Goal: Task Accomplishment & Management: Use online tool/utility

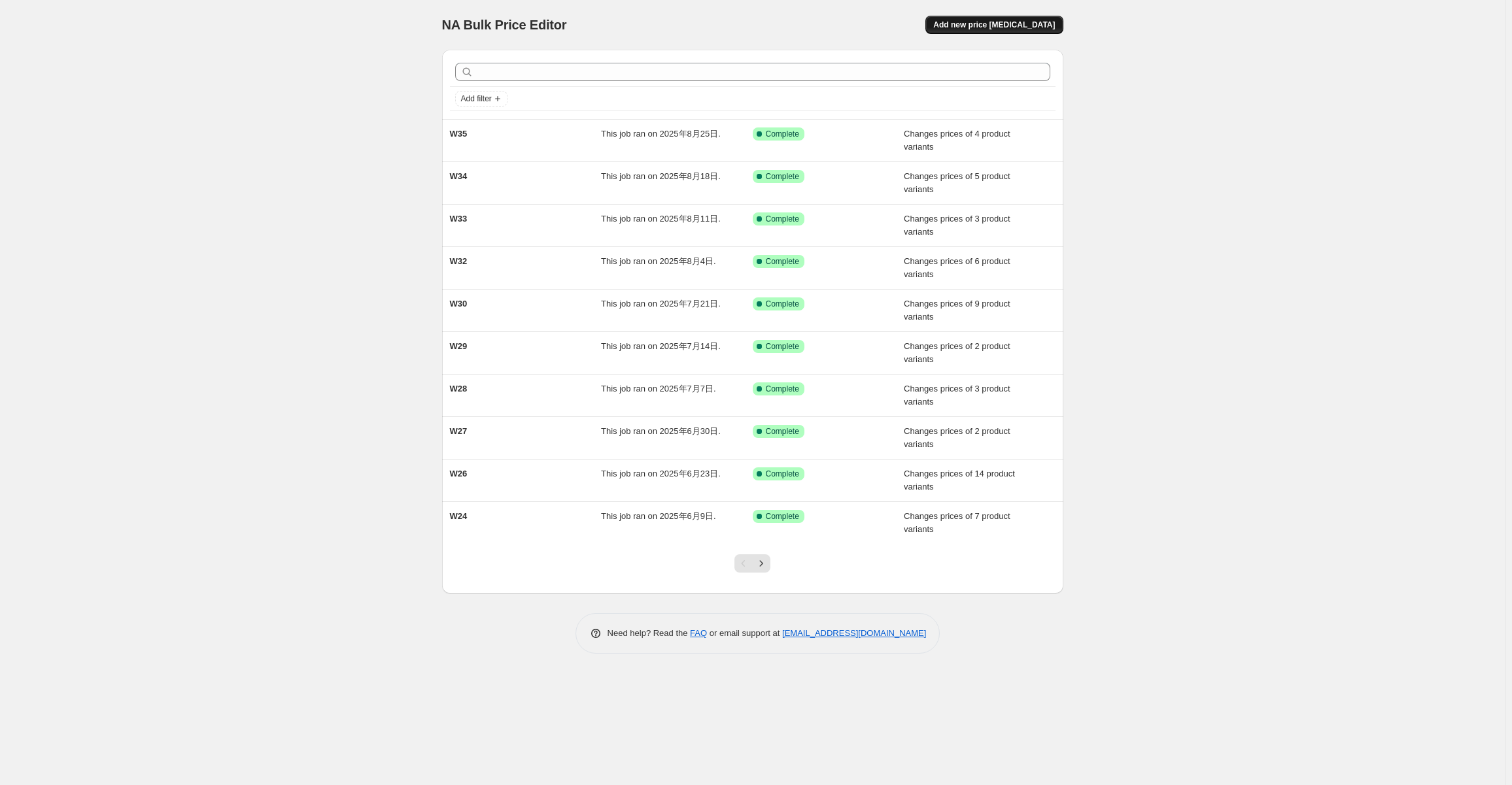
click at [1059, 19] on button "Add new price [MEDICAL_DATA]" at bounding box center [994, 25] width 137 height 19
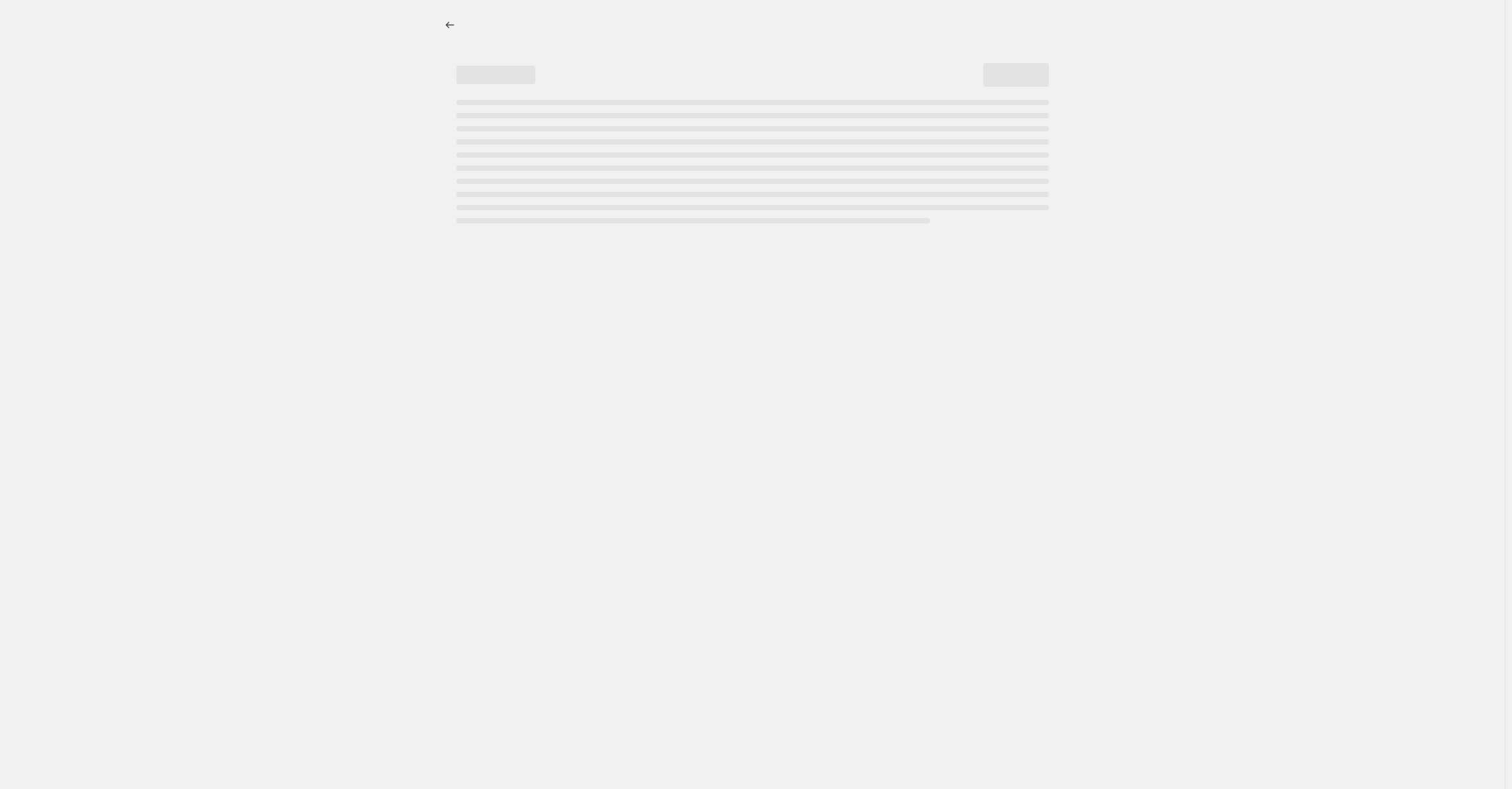
select select "percentage"
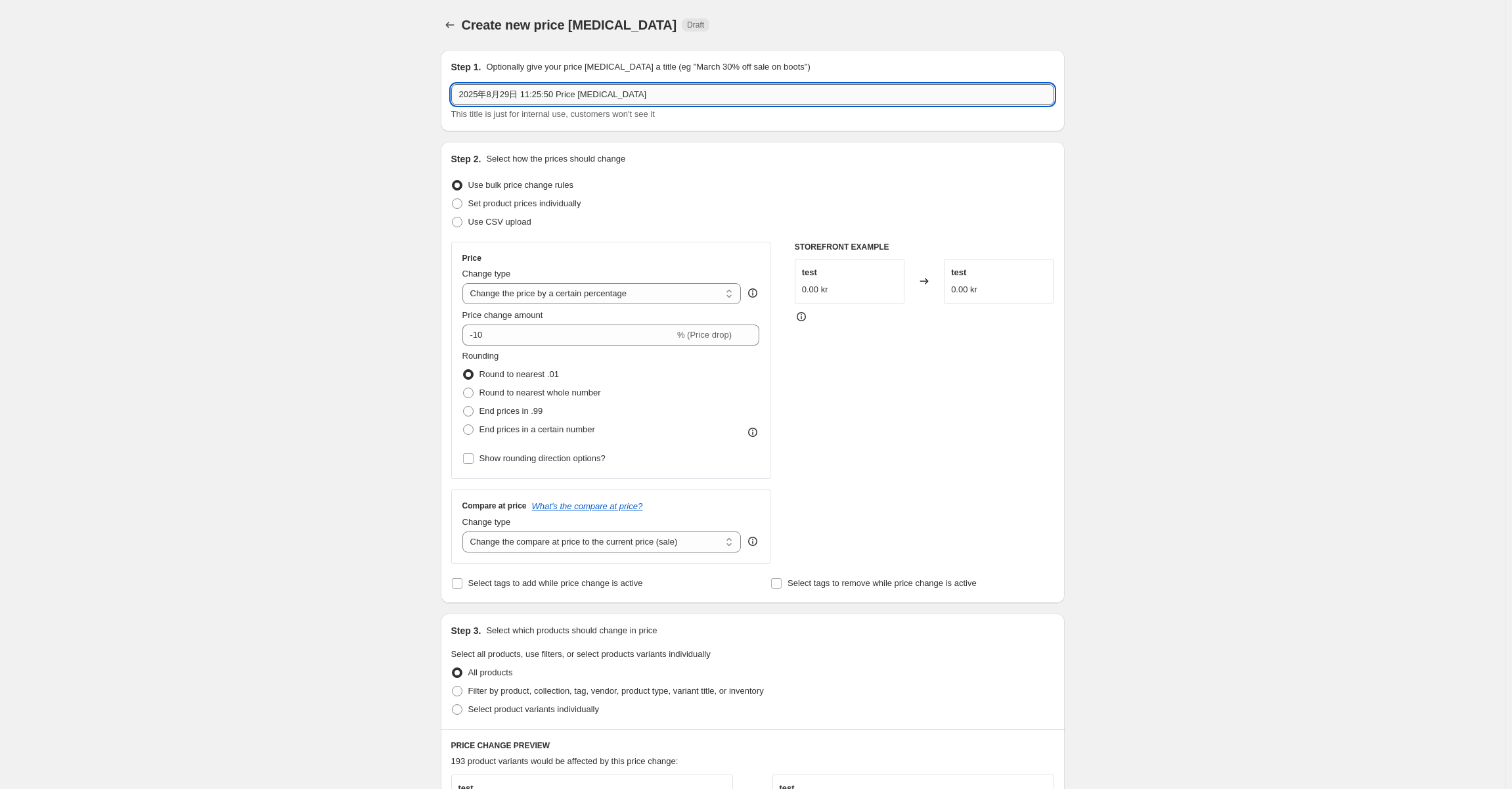
click at [628, 98] on input "2025年8月29日 11:25:50 Price [MEDICAL_DATA]" at bounding box center [753, 94] width 603 height 21
type input "W36"
click at [374, 225] on div "Create new price [MEDICAL_DATA]. This page is ready Create new price [MEDICAL_D…" at bounding box center [752, 648] width 1504 height 1296
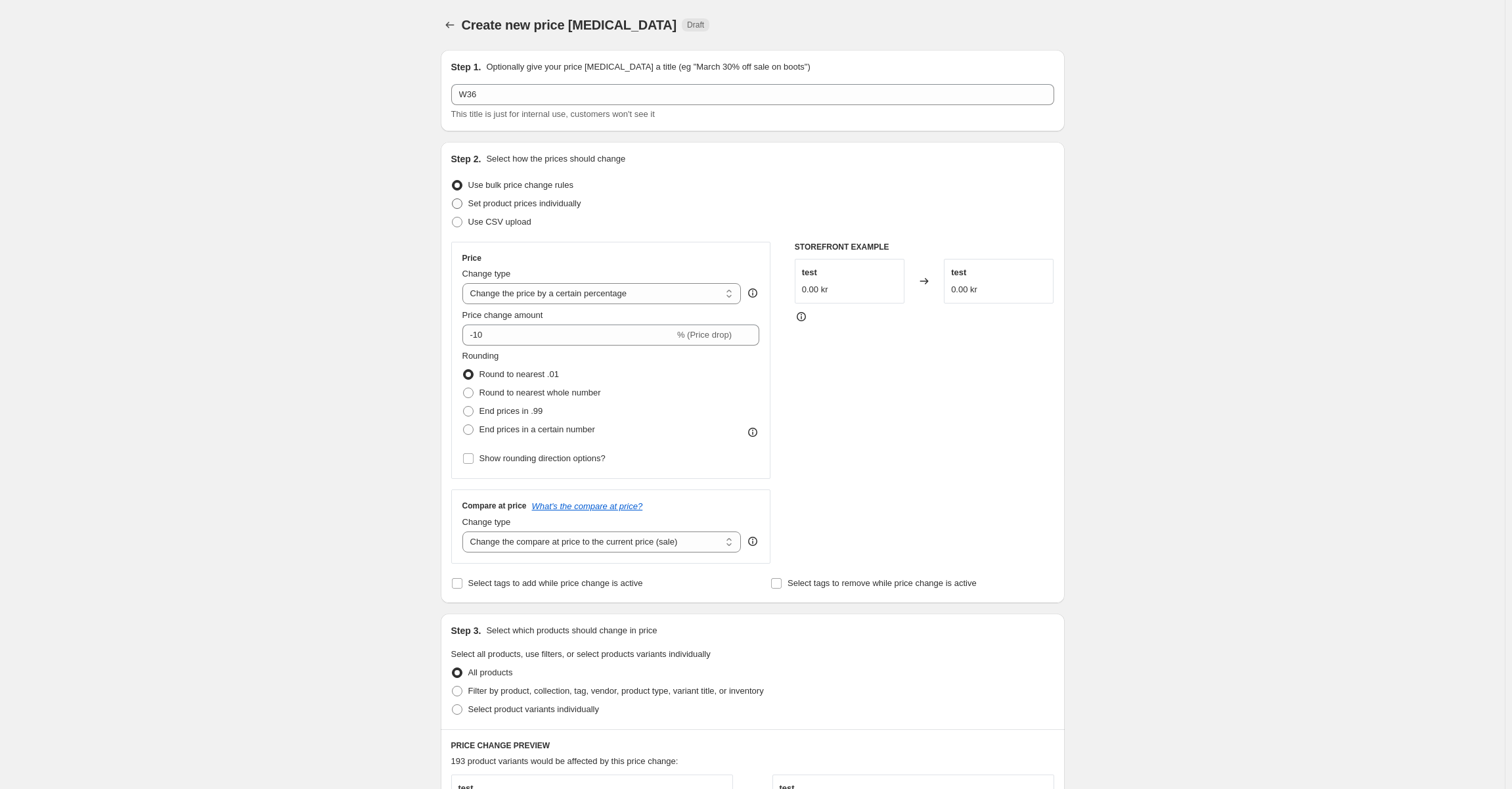
click at [529, 199] on span "Set product prices individually" at bounding box center [525, 203] width 113 height 10
click at [452, 199] on input "Set product prices individually" at bounding box center [452, 198] width 1 height 1
radio input "true"
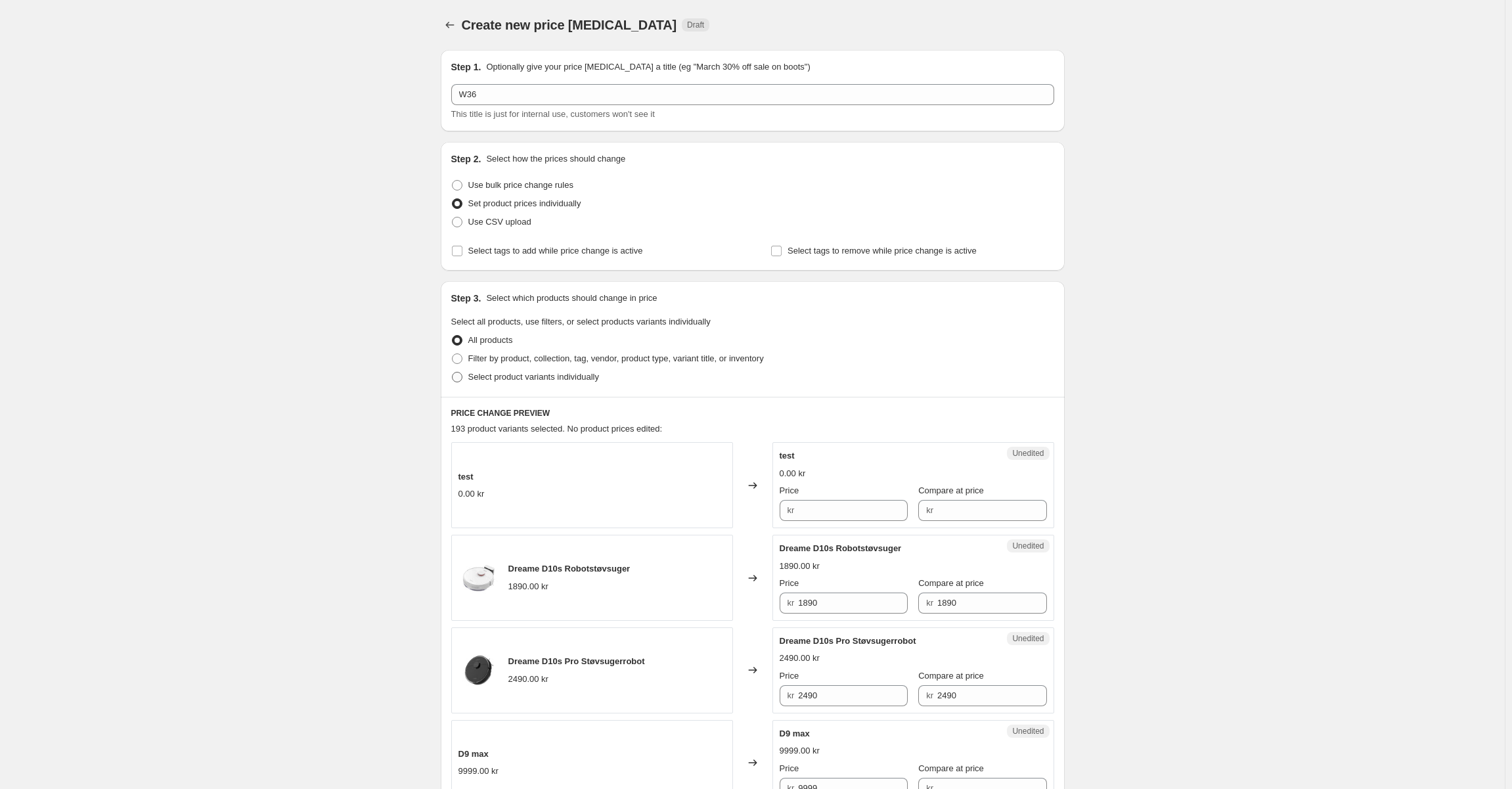
click at [510, 373] on span "Select product variants individually" at bounding box center [534, 376] width 131 height 10
click at [452, 372] on input "Select product variants individually" at bounding box center [452, 372] width 1 height 1
radio input "true"
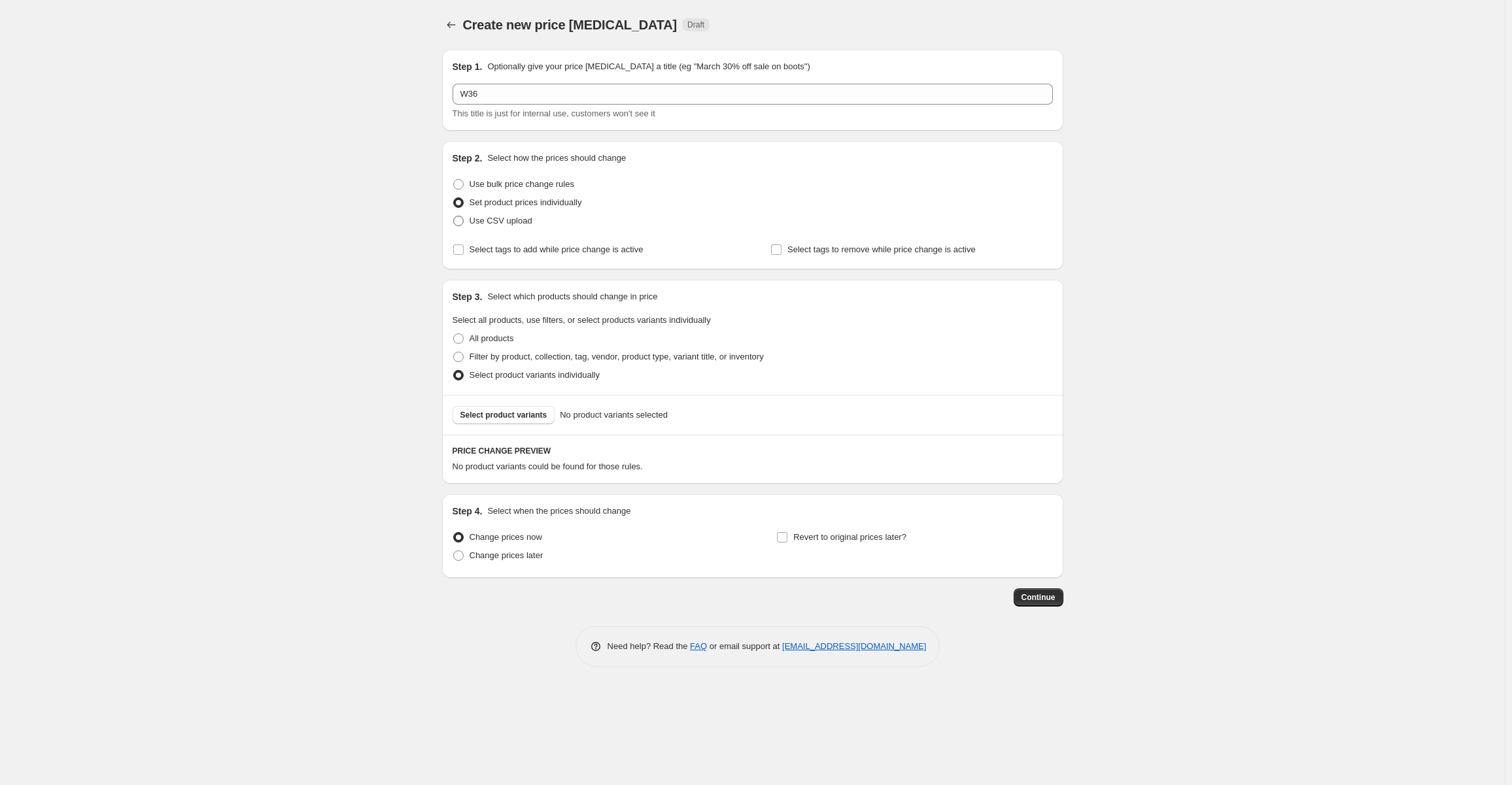
click at [493, 223] on span "Use CSV upload" at bounding box center [501, 221] width 63 height 10
click at [454, 217] on input "Use CSV upload" at bounding box center [453, 216] width 1 height 1
radio input "true"
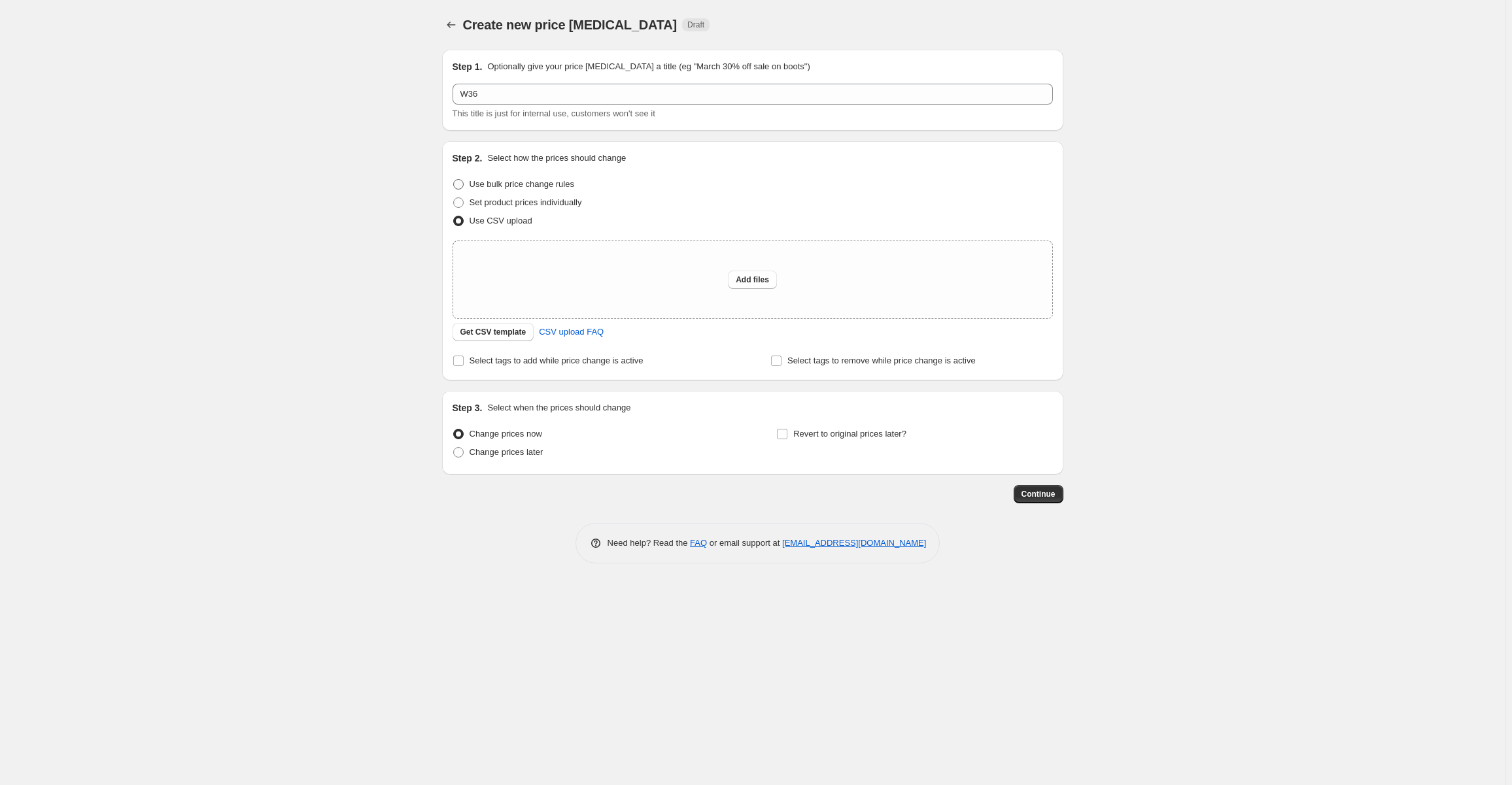
click at [541, 192] on label "Use bulk price change rules" at bounding box center [513, 184] width 121 height 19
click at [454, 180] on input "Use bulk price change rules" at bounding box center [453, 179] width 1 height 1
radio input "true"
select select "percentage"
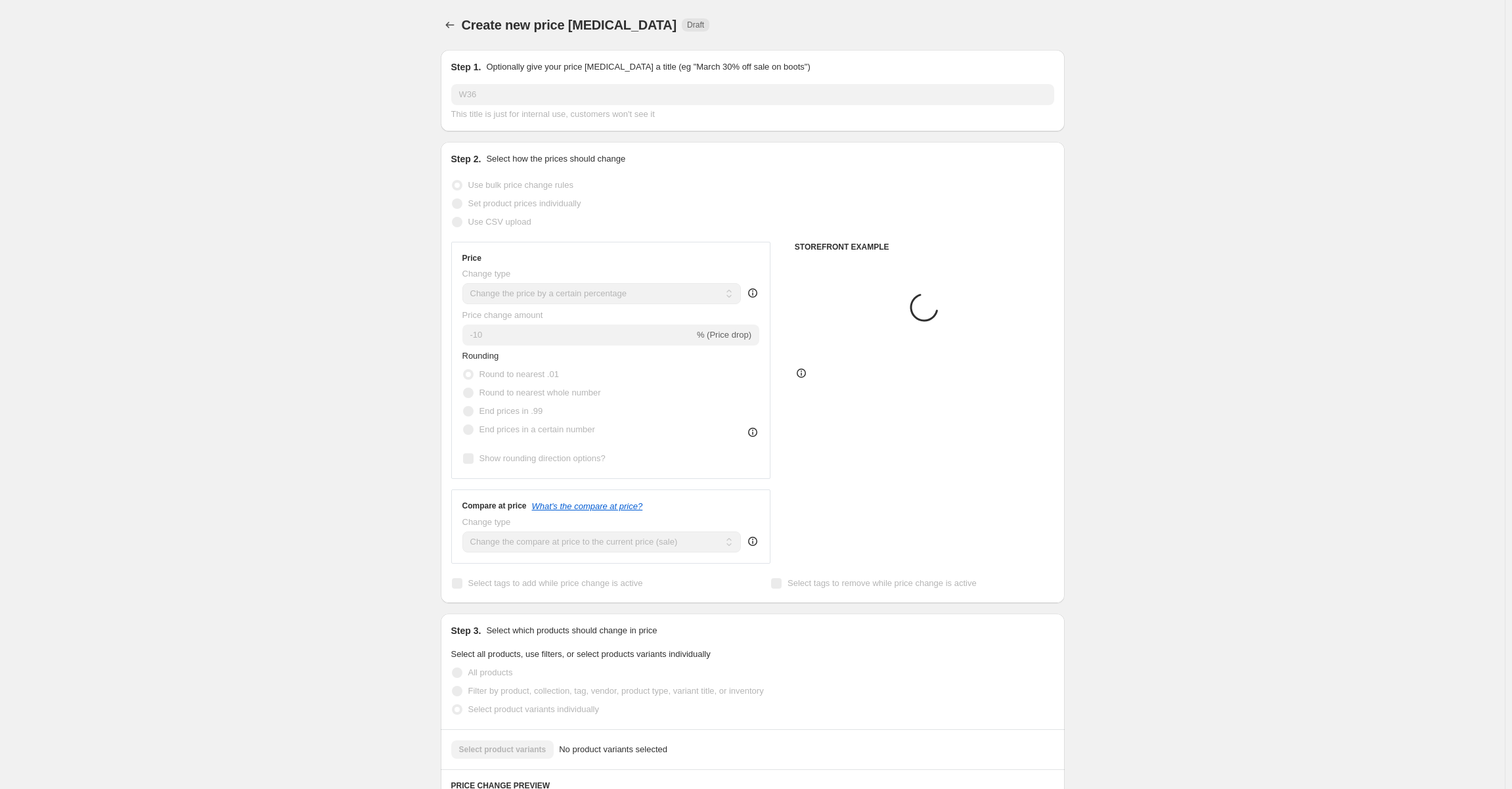
click at [544, 209] on span "Set product prices individually" at bounding box center [525, 203] width 113 height 13
click at [552, 207] on span "Set product prices individually" at bounding box center [525, 203] width 113 height 10
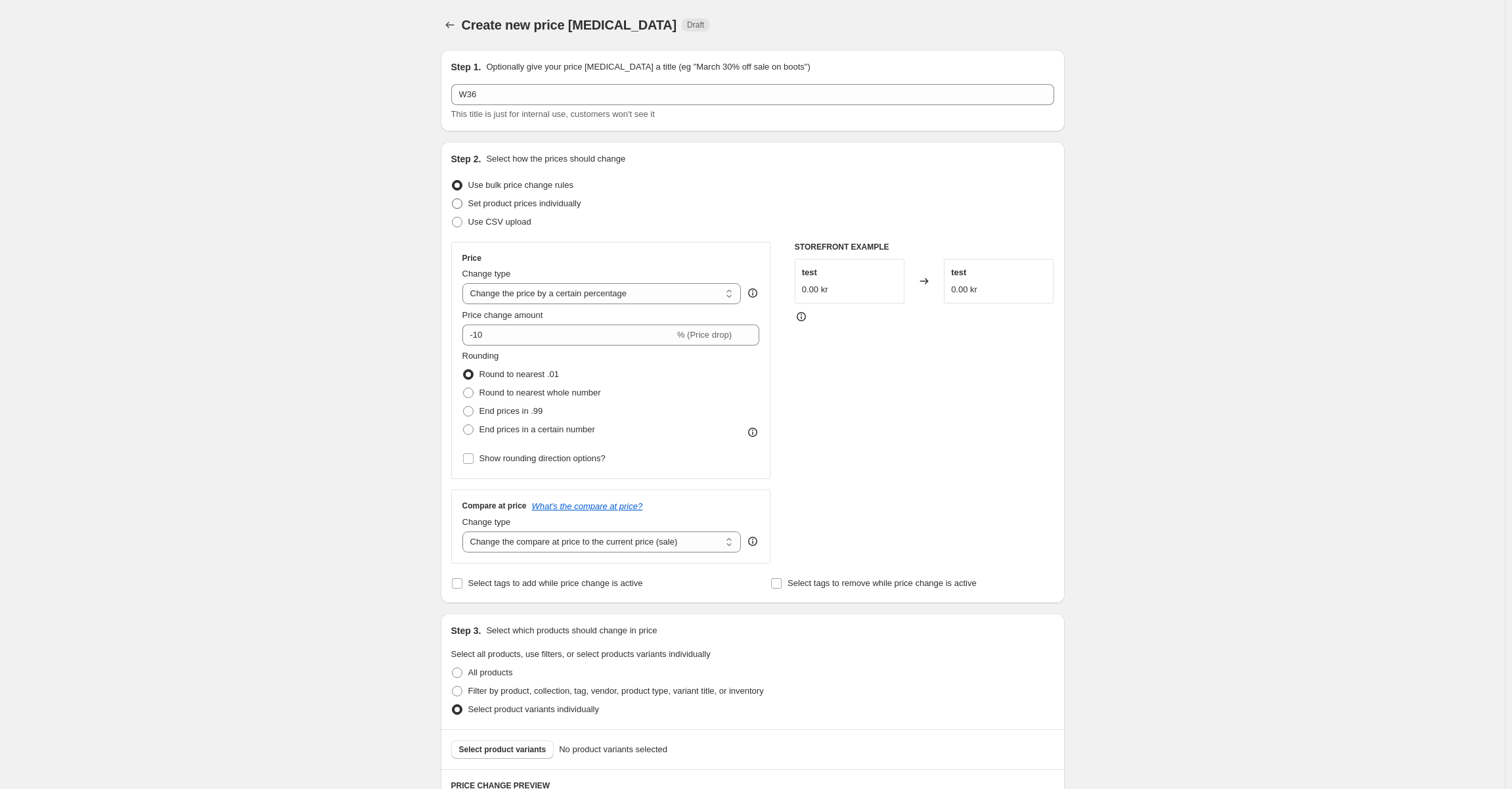
click at [556, 204] on span "Set product prices individually" at bounding box center [525, 203] width 113 height 10
click at [452, 199] on input "Set product prices individually" at bounding box center [452, 198] width 1 height 1
radio input "true"
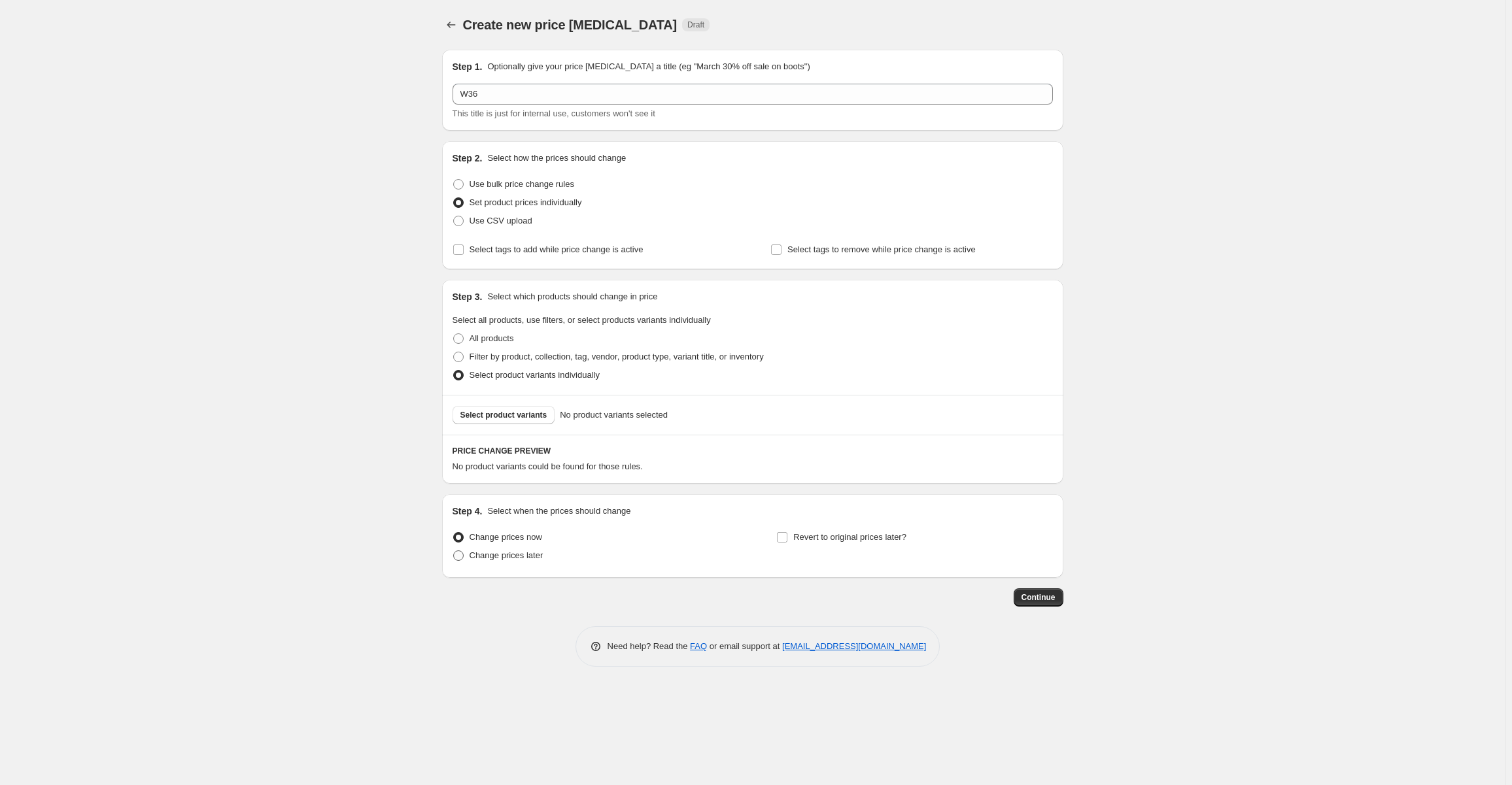
click at [522, 556] on span "Change prices later" at bounding box center [507, 555] width 74 height 10
click at [454, 551] on input "Change prices later" at bounding box center [453, 550] width 1 height 1
radio input "true"
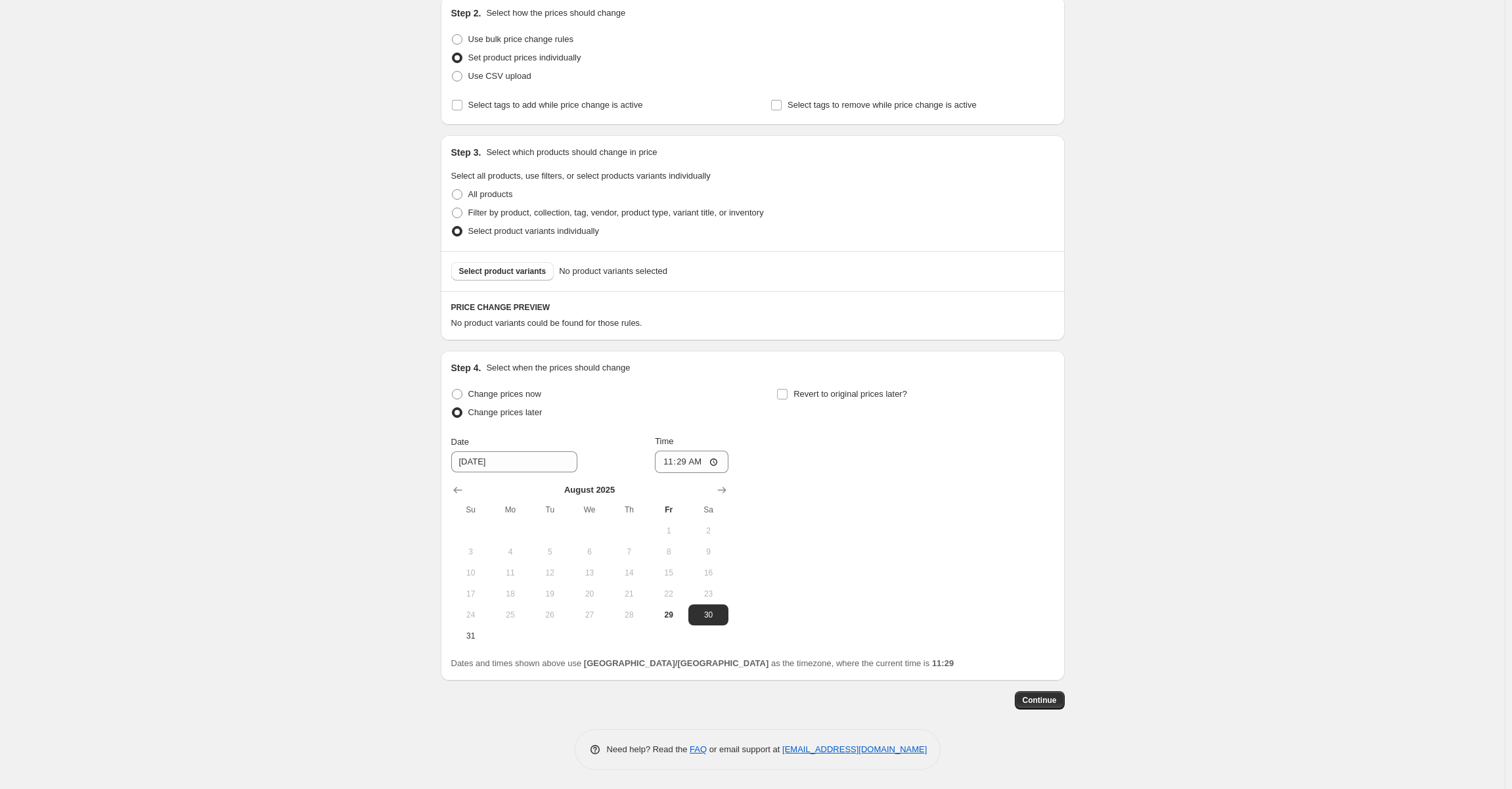
scroll to position [146, 0]
click at [686, 466] on input "11:29" at bounding box center [692, 461] width 73 height 22
type input "07:00"
click at [724, 485] on icon "Show next month, September 2025" at bounding box center [721, 489] width 13 height 13
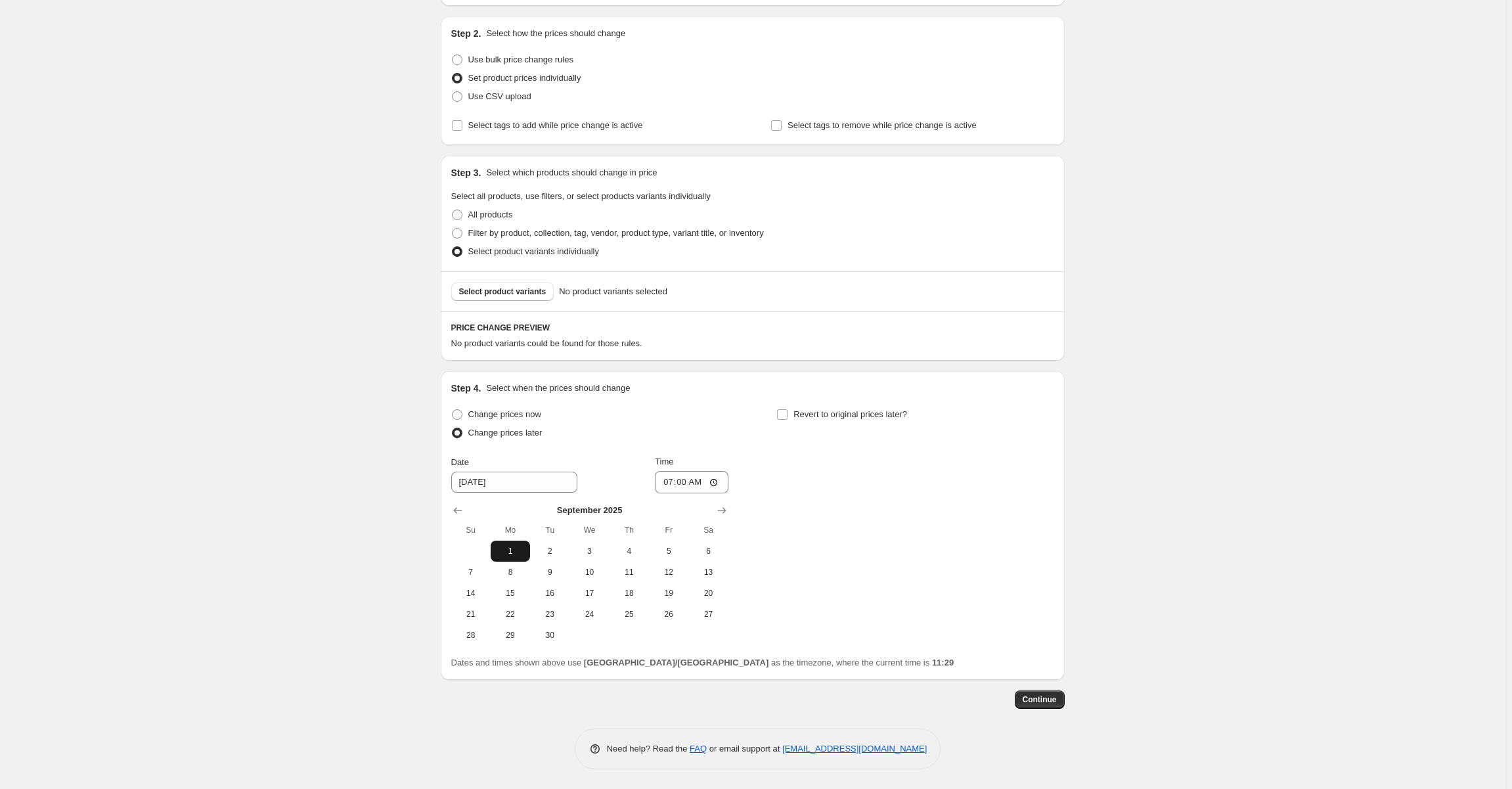
click at [509, 545] on button "1" at bounding box center [510, 551] width 39 height 21
type input "[DATE]"
click at [654, 430] on div "Change prices later" at bounding box center [590, 433] width 277 height 19
click at [514, 298] on button "Select product variants" at bounding box center [502, 292] width 103 height 19
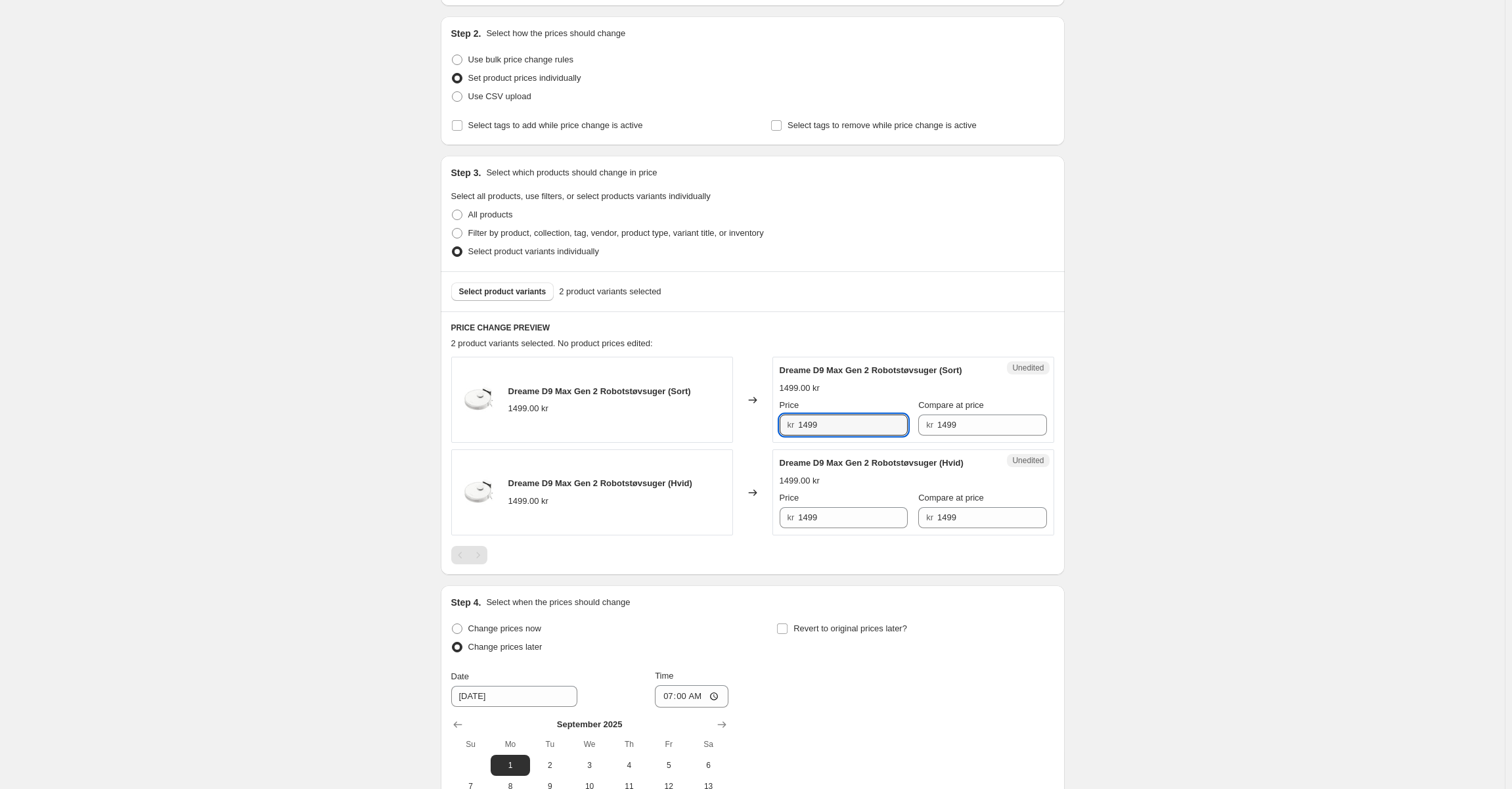
drag, startPoint x: 830, startPoint y: 433, endPoint x: 762, endPoint y: 420, distance: 69.2
click at [762, 420] on div "Dreame D9 Max Gen 2 Robotstøvsuger (Sort) 1499.00 kr Changed to Unedited Dreame…" at bounding box center [753, 400] width 603 height 86
type input "699"
click at [830, 523] on input "1499" at bounding box center [853, 518] width 109 height 21
paste input "6"
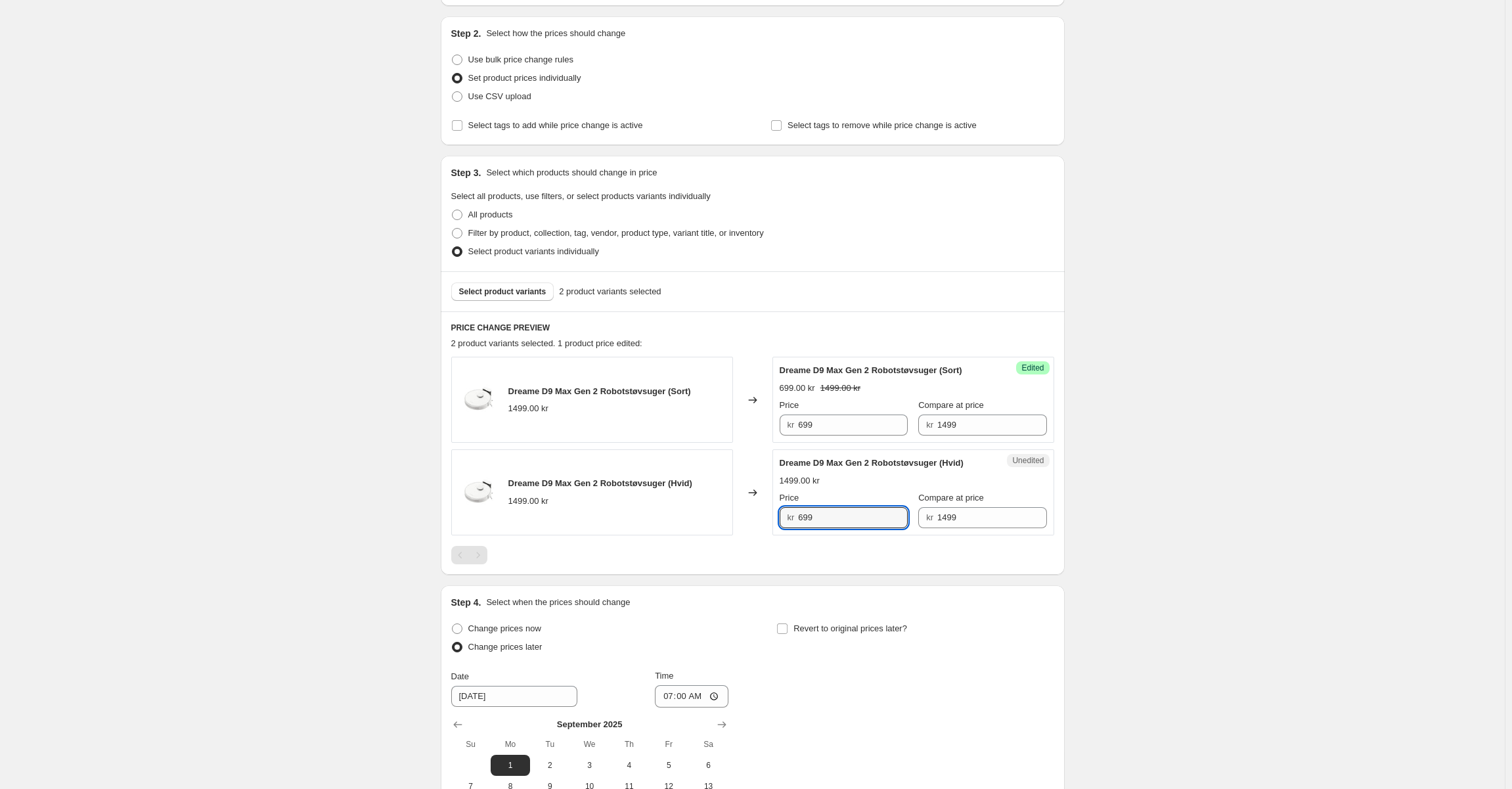
type input "699"
click at [834, 541] on div "Dreame D9 Max Gen 2 Robotstøvsuger (Sort) 1499.00 kr Changed to Success Edited …" at bounding box center [753, 461] width 603 height 208
click at [487, 293] on span "Select product variants" at bounding box center [503, 291] width 87 height 10
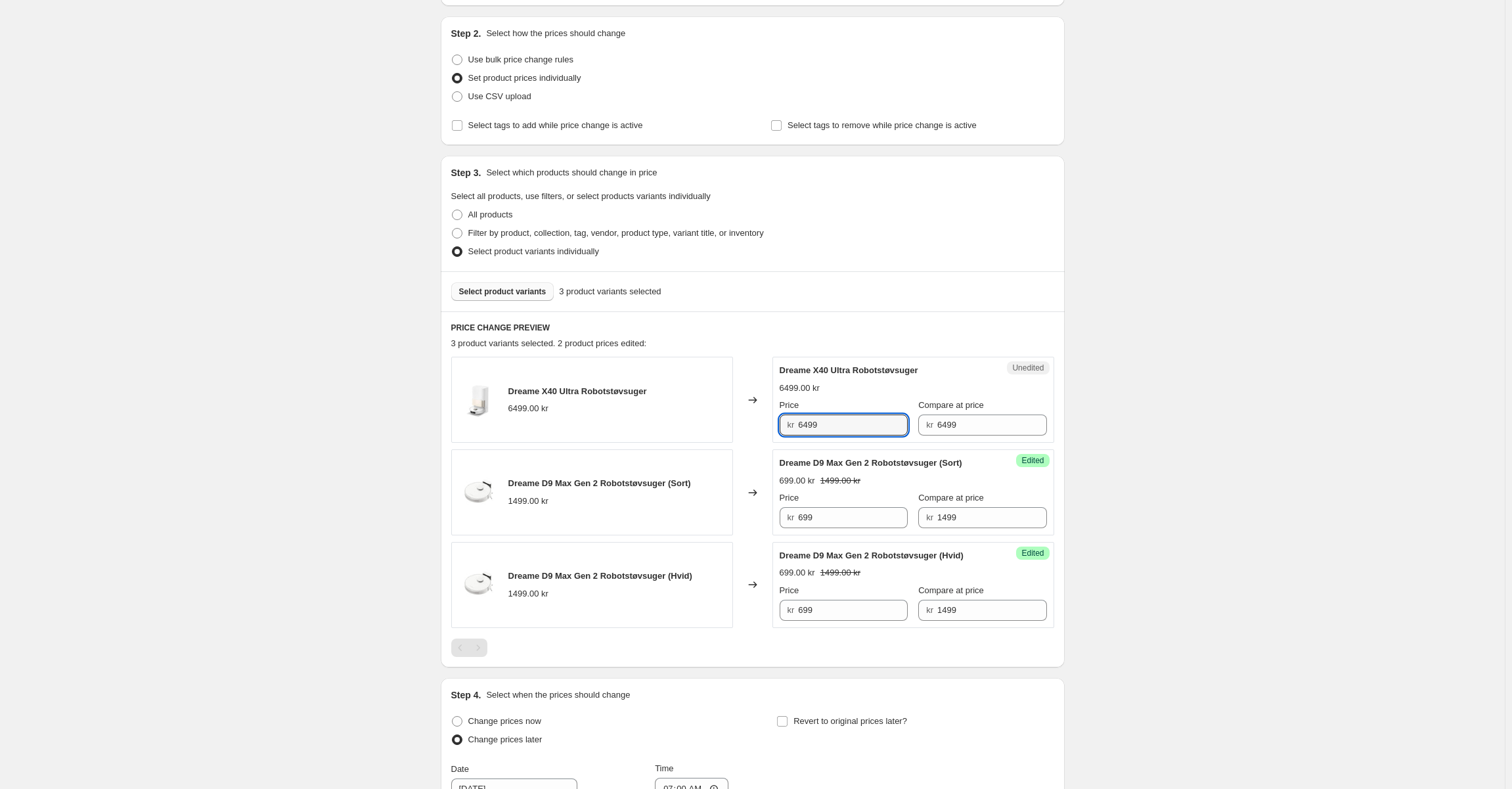
drag, startPoint x: 829, startPoint y: 424, endPoint x: 752, endPoint y: 424, distance: 77.0
click at [752, 424] on div "Dreame X40 Ultra Robotstøvsuger 6499.00 kr Changed to Unedited Dreame X40 Ultra…" at bounding box center [753, 400] width 603 height 86
type input "4899"
click at [807, 378] on div "Dreame X40 Ultra Robotstøvsuger 4899.00 kr 6499.00 kr Price kr 4899 Compare at …" at bounding box center [913, 399] width 267 height 71
click at [535, 295] on span "Select product variants" at bounding box center [503, 291] width 87 height 10
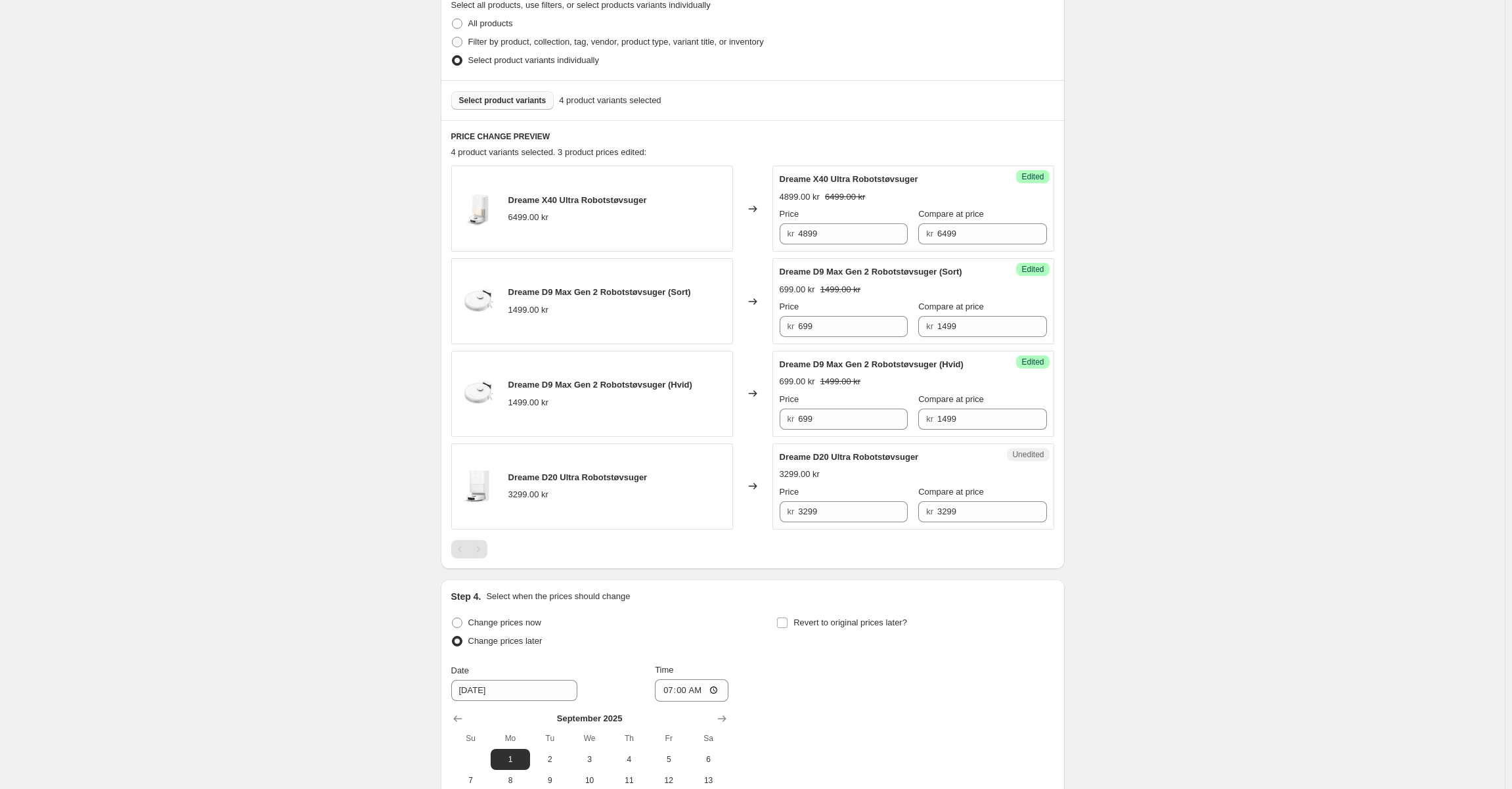
scroll to position [322, 0]
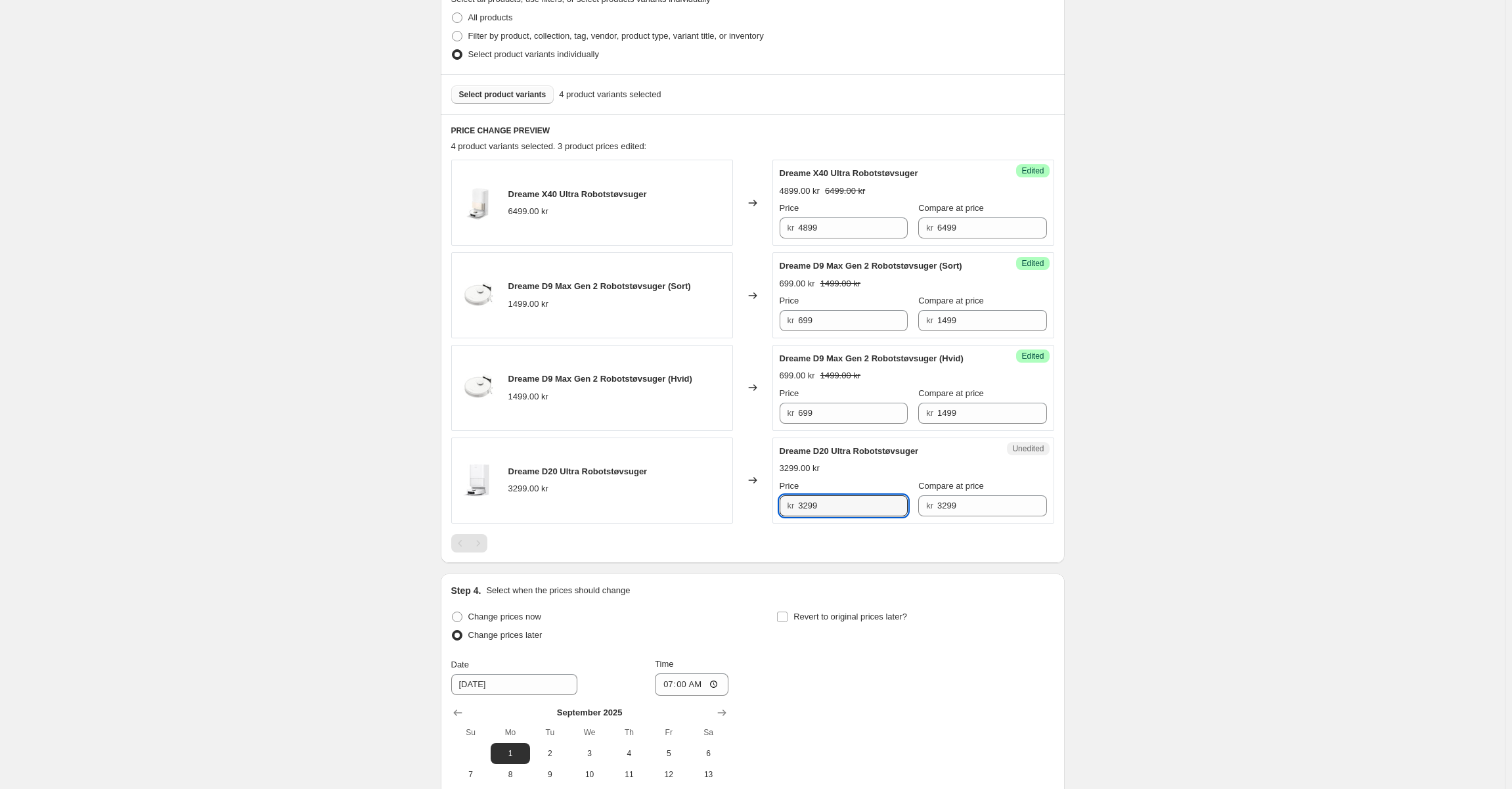
drag, startPoint x: 825, startPoint y: 505, endPoint x: 753, endPoint y: 507, distance: 72.0
click at [753, 507] on div "Dreame D20 Ultra Robotstøvsuger 3299.00 kr Changed to Unedited Dreame D20 Ultra…" at bounding box center [753, 480] width 603 height 86
type input "2899"
click at [780, 511] on div "Unedited Dreame D20 Ultra Robotstøvsuger 3299.00 kr Price kr 2899 Compare at pr…" at bounding box center [913, 480] width 282 height 86
click at [509, 96] on span "Select product variants" at bounding box center [503, 94] width 87 height 10
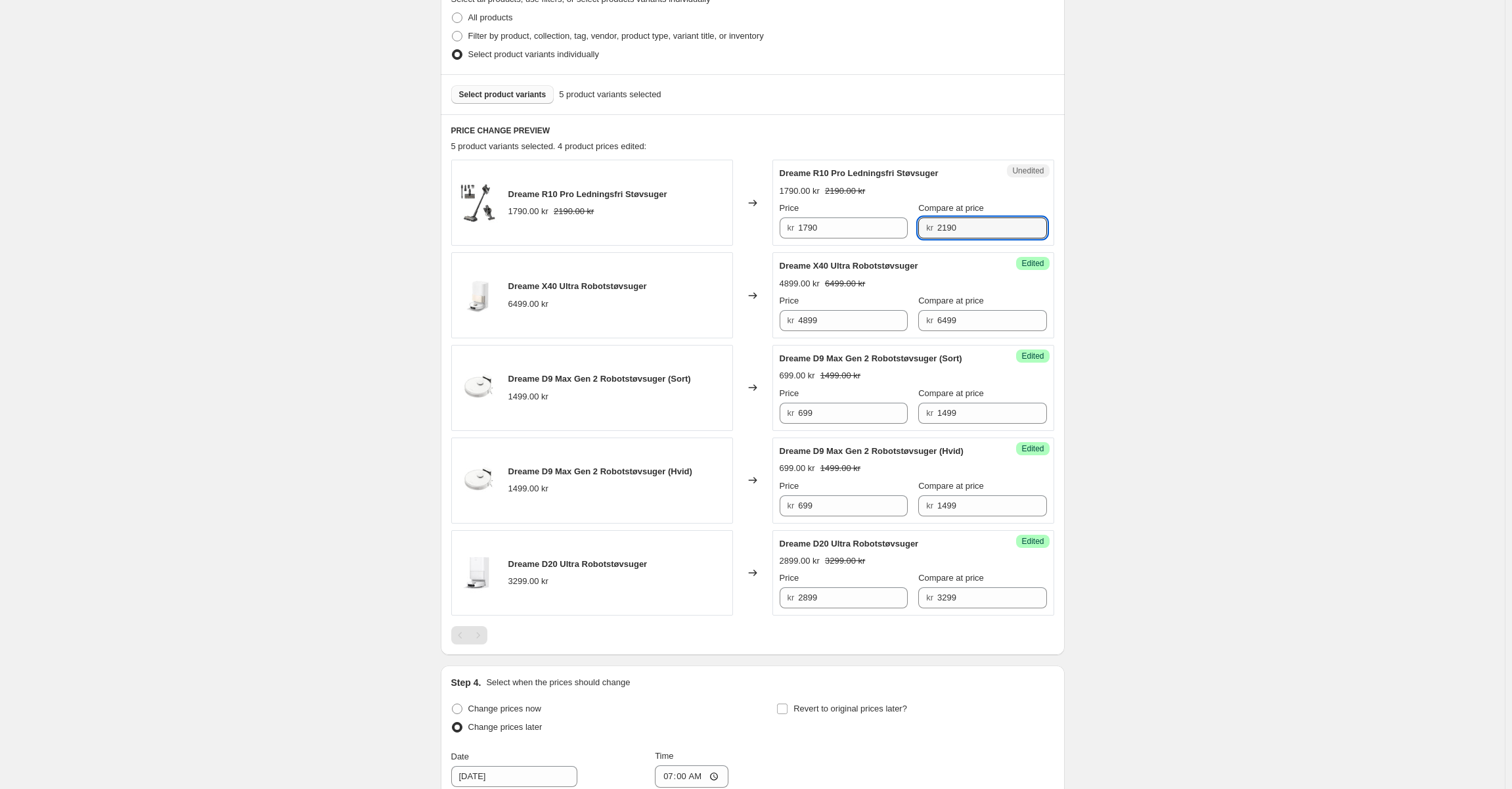
drag, startPoint x: 977, startPoint y: 233, endPoint x: 714, endPoint y: 231, distance: 263.0
click at [714, 231] on div "Dreame R10 Pro Ledningsfri Støvsuger 1790.00 kr 2190.00 kr Changed to Unedited …" at bounding box center [753, 202] width 603 height 86
click at [795, 225] on span "kr" at bounding box center [791, 227] width 7 height 10
click at [835, 234] on input "1790" at bounding box center [853, 228] width 109 height 21
paste input "21"
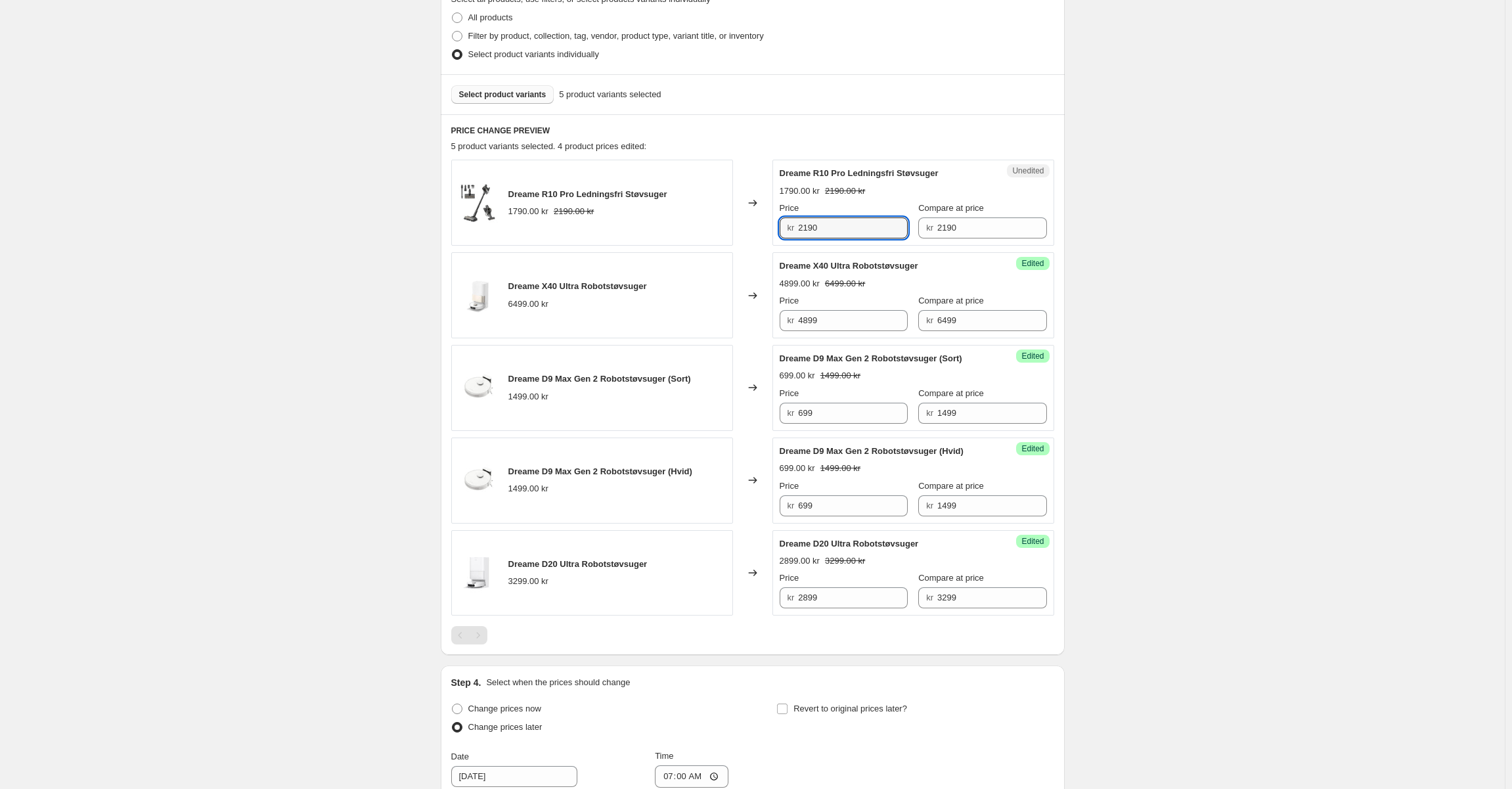
type input "2190"
click at [836, 175] on span "Dreame R10 Pro Ledningsfri Støvsuger" at bounding box center [859, 173] width 159 height 10
click at [517, 87] on button "Select product variants" at bounding box center [502, 94] width 103 height 19
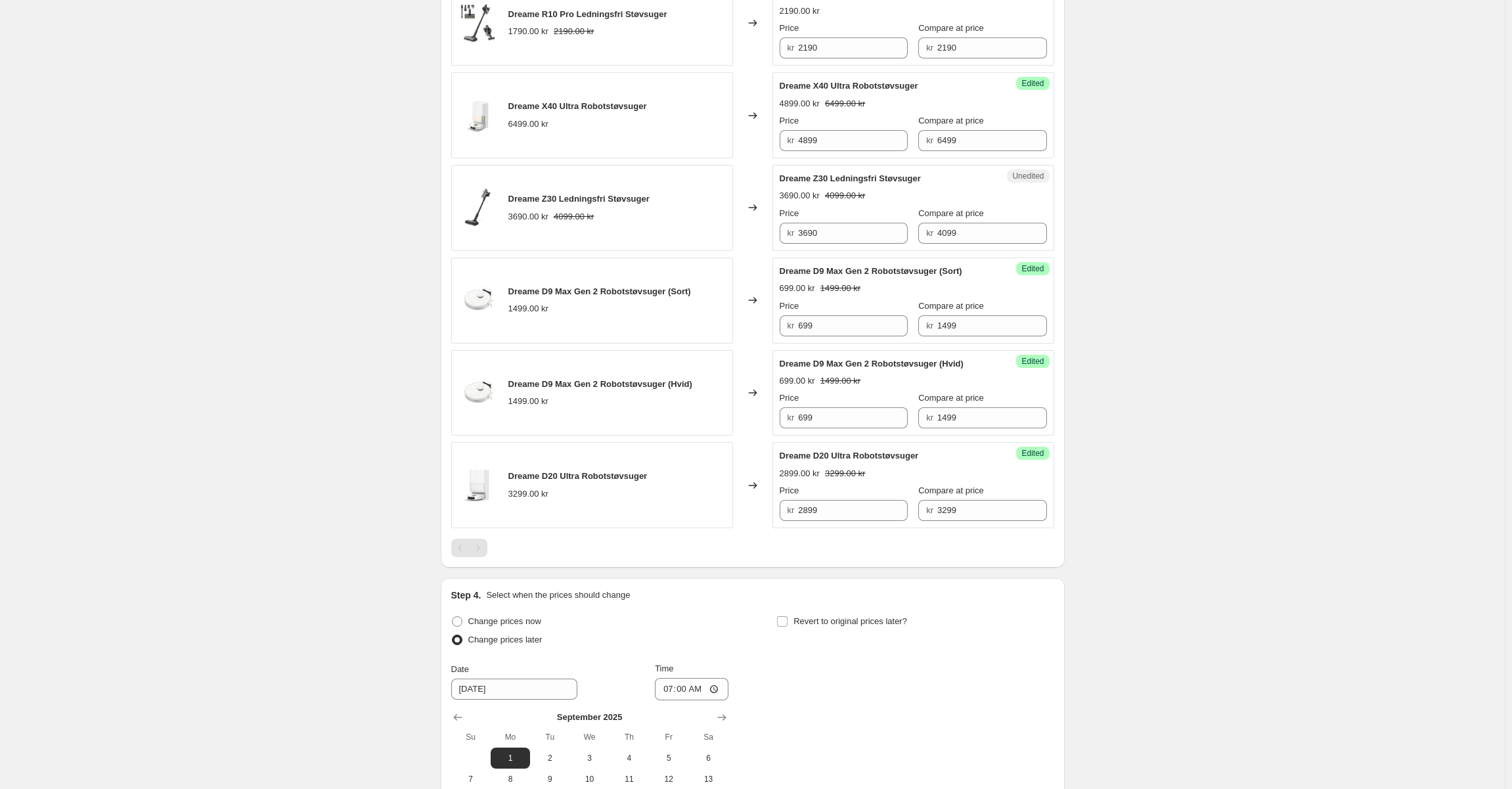
scroll to position [454, 0]
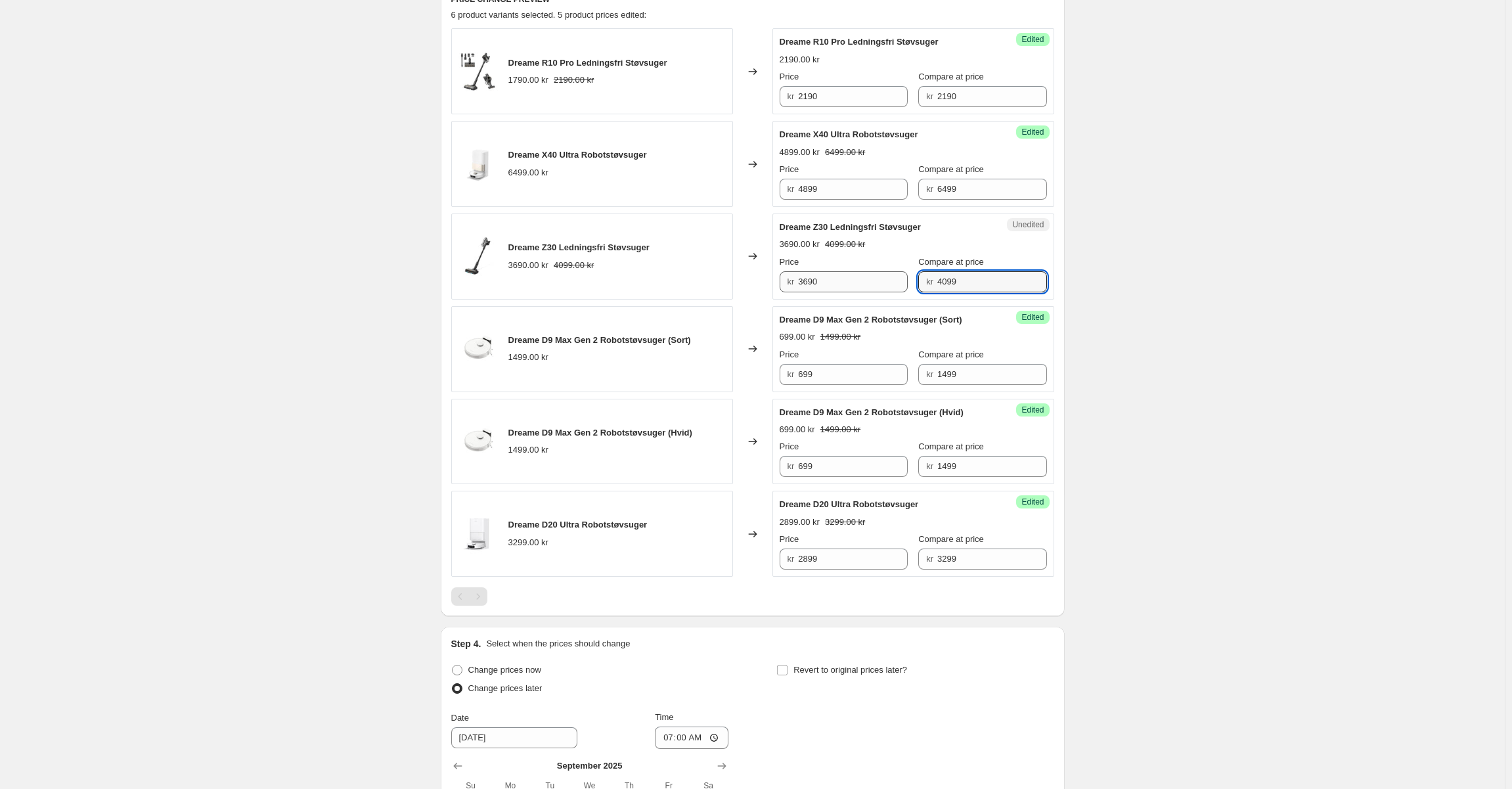
drag, startPoint x: 886, startPoint y: 283, endPoint x: 807, endPoint y: 276, distance: 79.3
click at [807, 276] on div "Price kr 3690 Compare at price kr 4099" at bounding box center [913, 274] width 267 height 37
click at [842, 281] on input "3690" at bounding box center [853, 281] width 109 height 21
paste input "4099"
type input "4099"
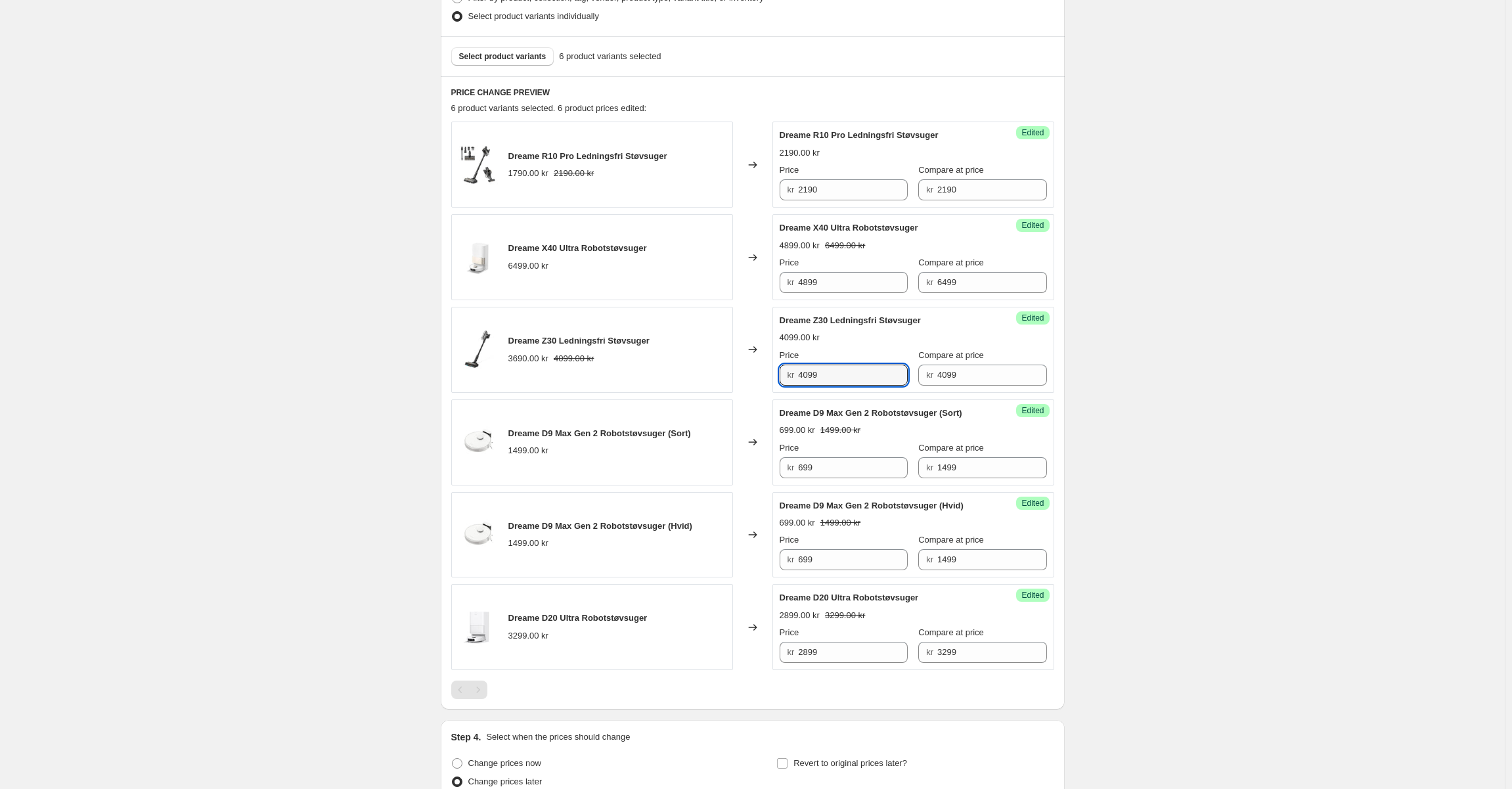
scroll to position [257, 0]
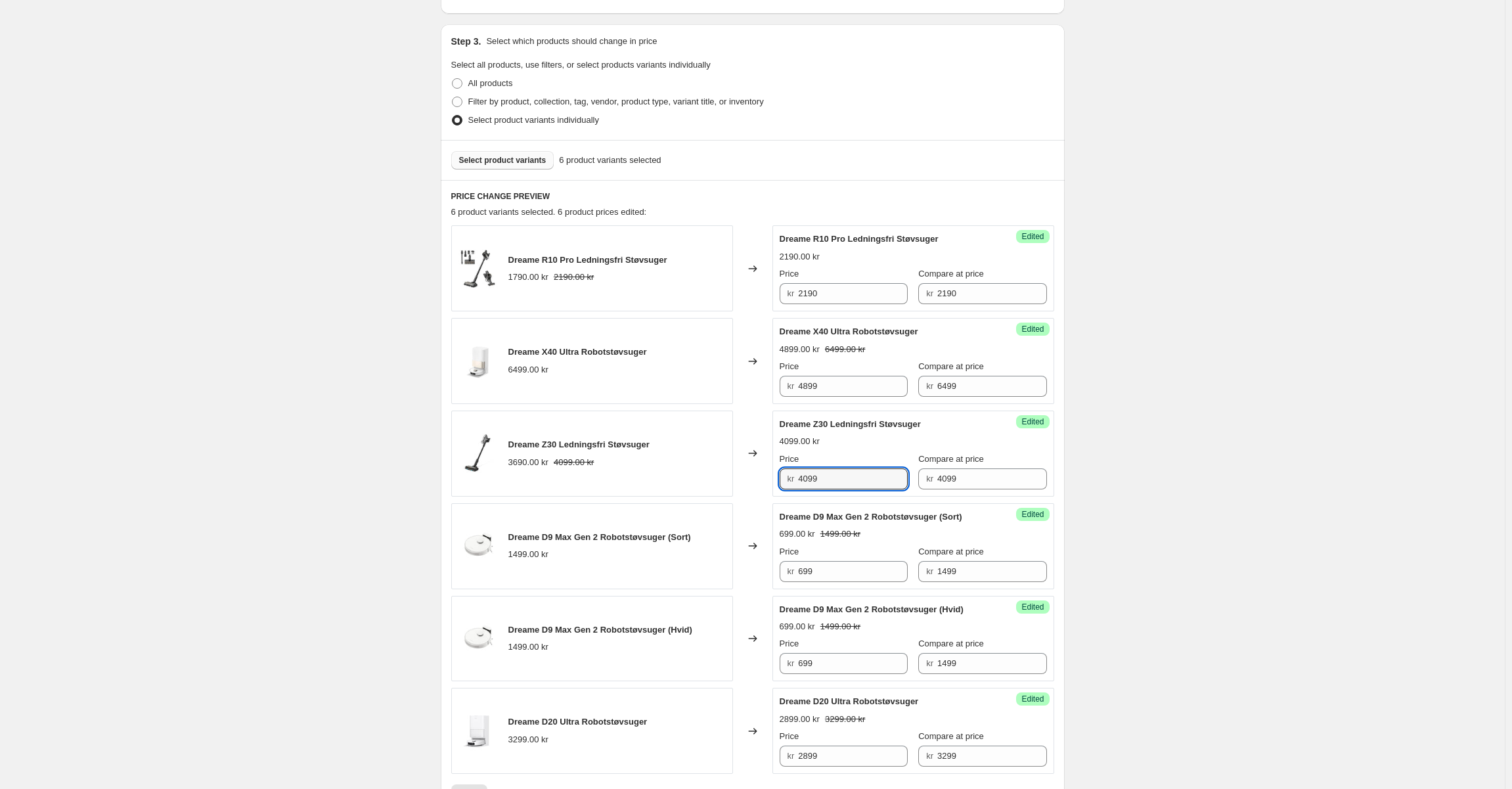
click at [504, 164] on span "Select product variants" at bounding box center [503, 160] width 87 height 10
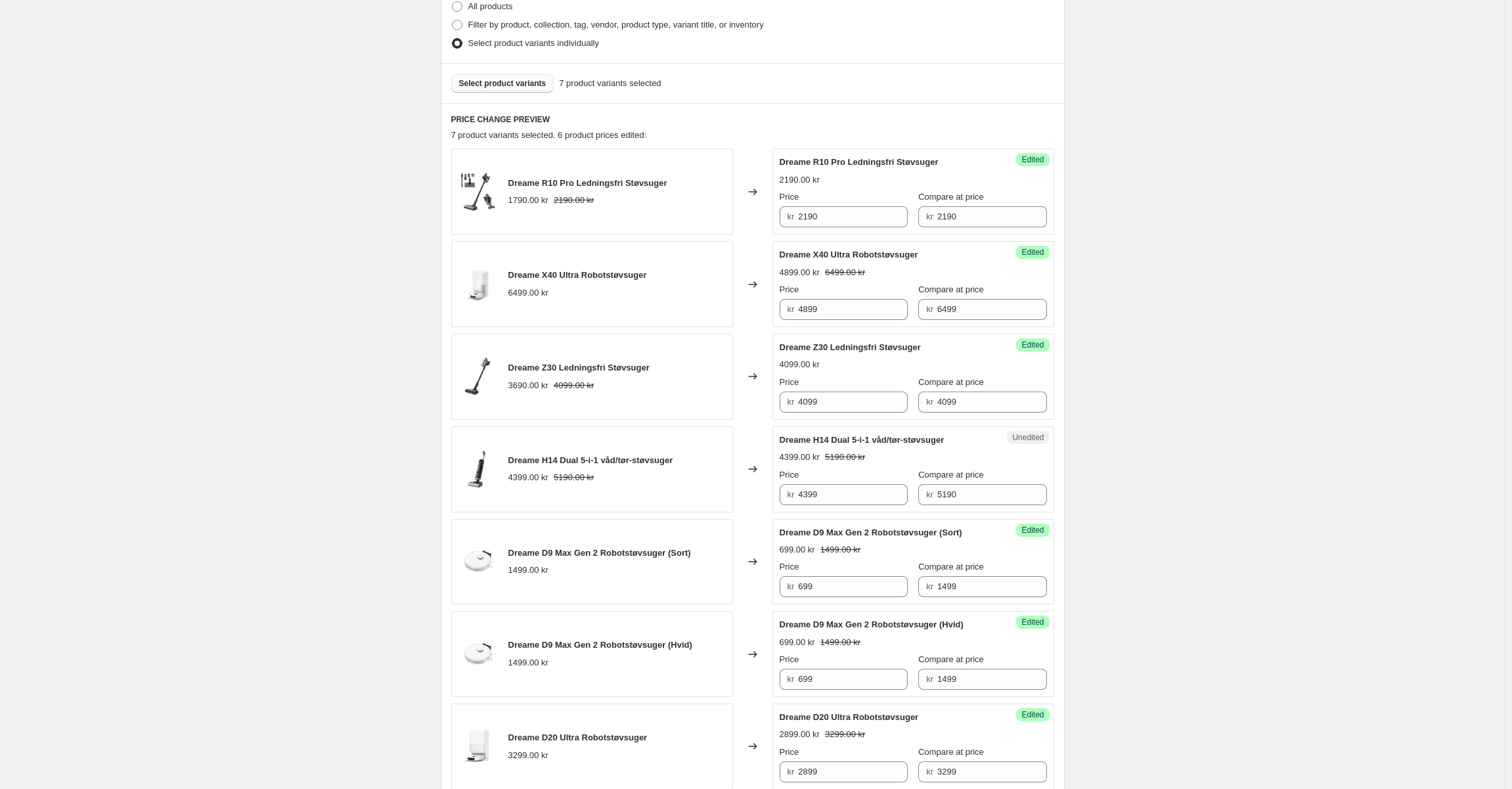
scroll to position [388, 0]
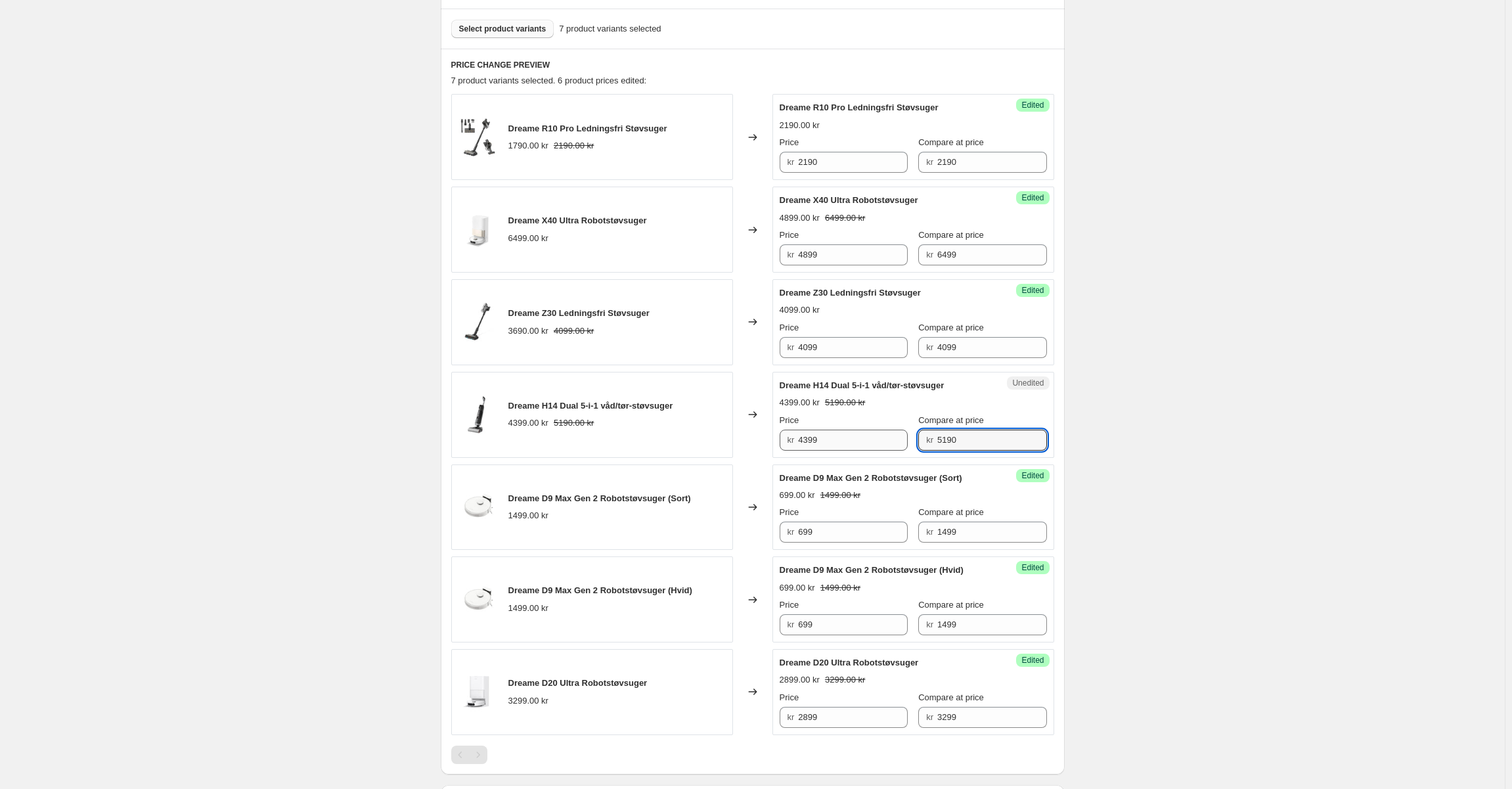
drag, startPoint x: 962, startPoint y: 443, endPoint x: 841, endPoint y: 440, distance: 121.0
click at [842, 440] on div "Price kr 4399 Compare at price kr 5190" at bounding box center [913, 432] width 267 height 37
click at [849, 442] on input "4399" at bounding box center [853, 440] width 109 height 21
paste input "5190"
type input "5190"
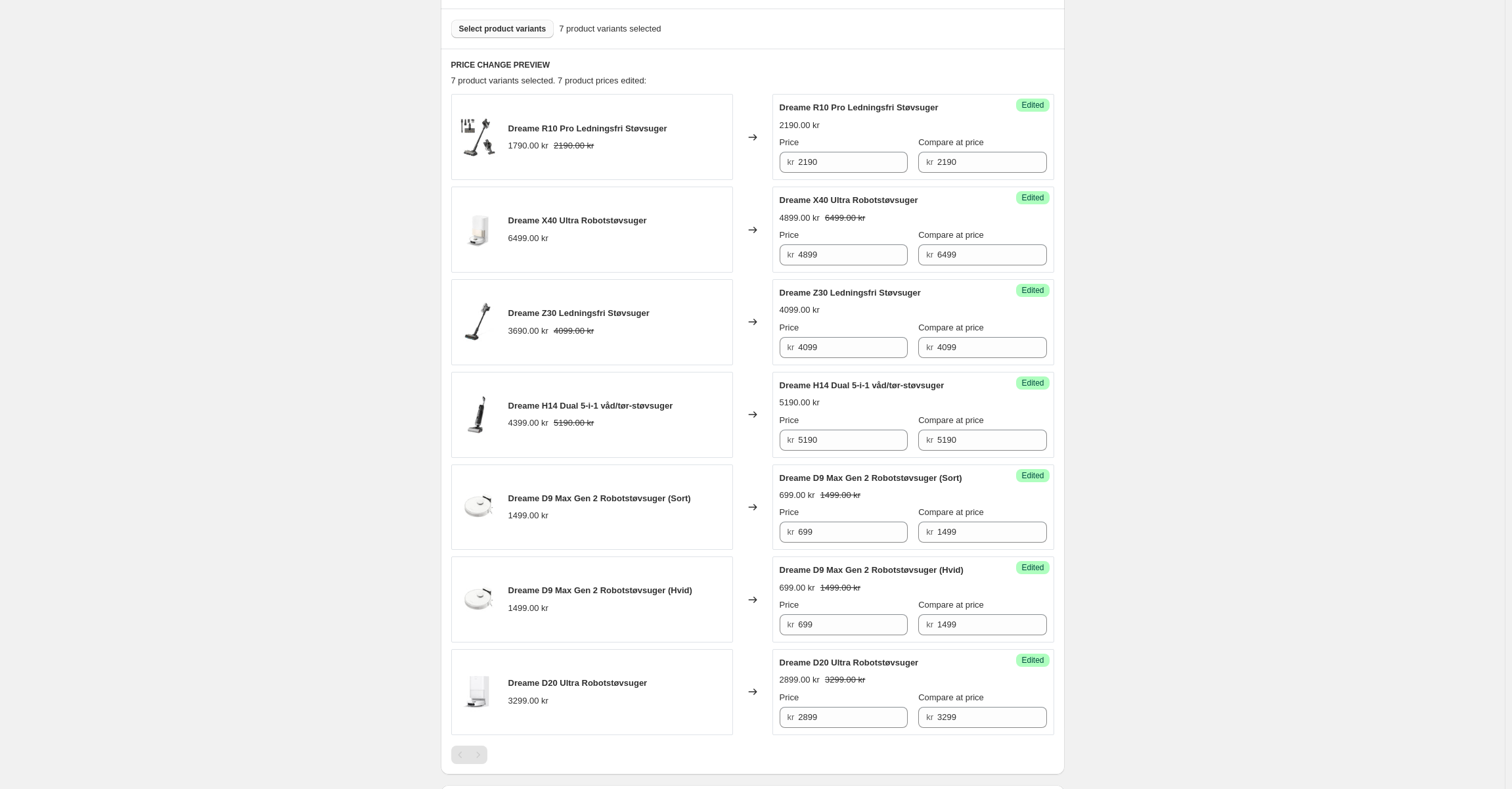
click at [1054, 401] on div "Success Edited Dreame H14 Dual 5-i-1 våd/tør-støvsuger 5190.00 kr Price kr 5190…" at bounding box center [913, 415] width 282 height 86
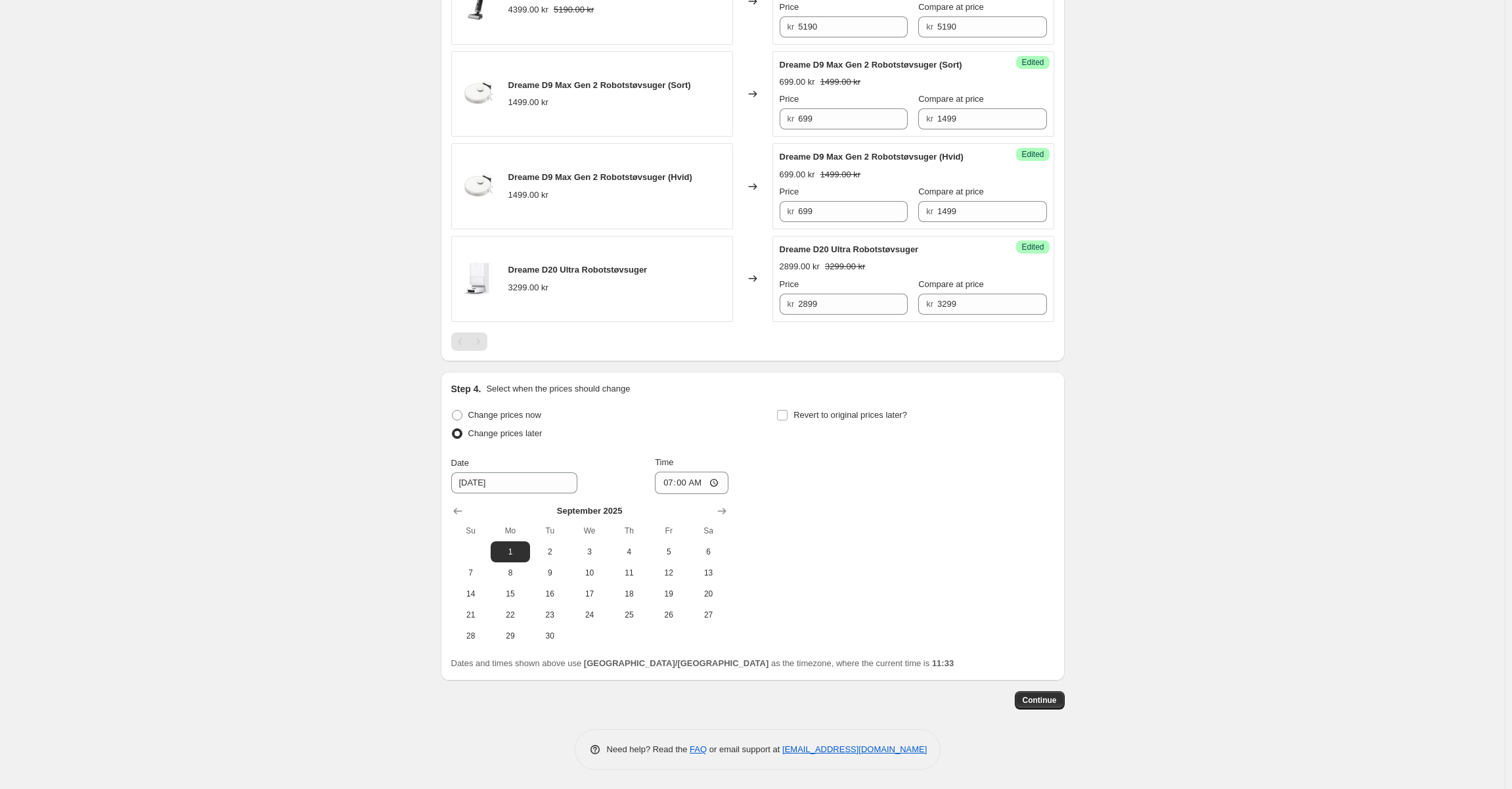
scroll to position [802, 0]
click at [1048, 706] on button "Continue" at bounding box center [1039, 700] width 50 height 19
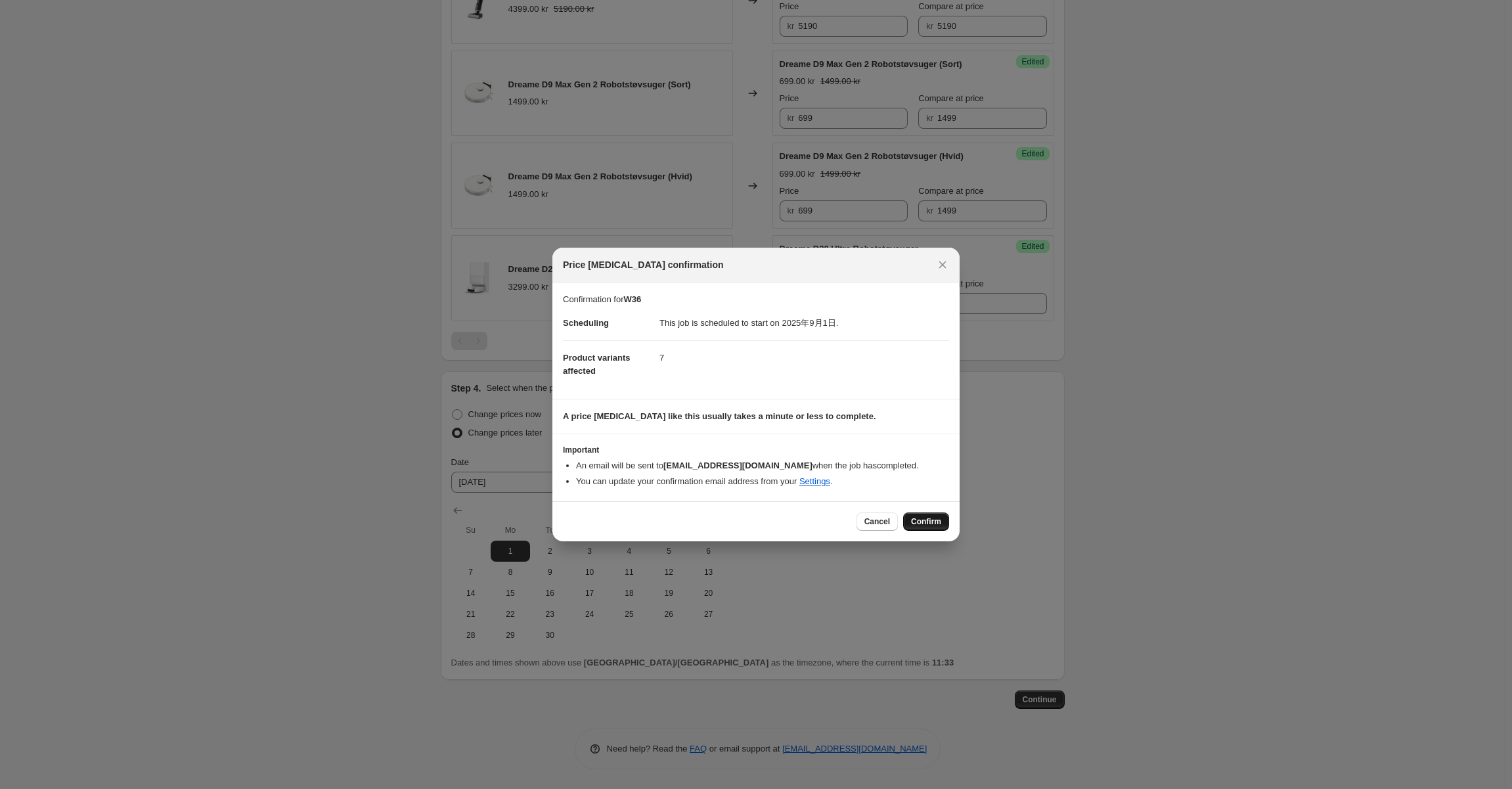
click at [935, 521] on span "Confirm" at bounding box center [926, 521] width 30 height 10
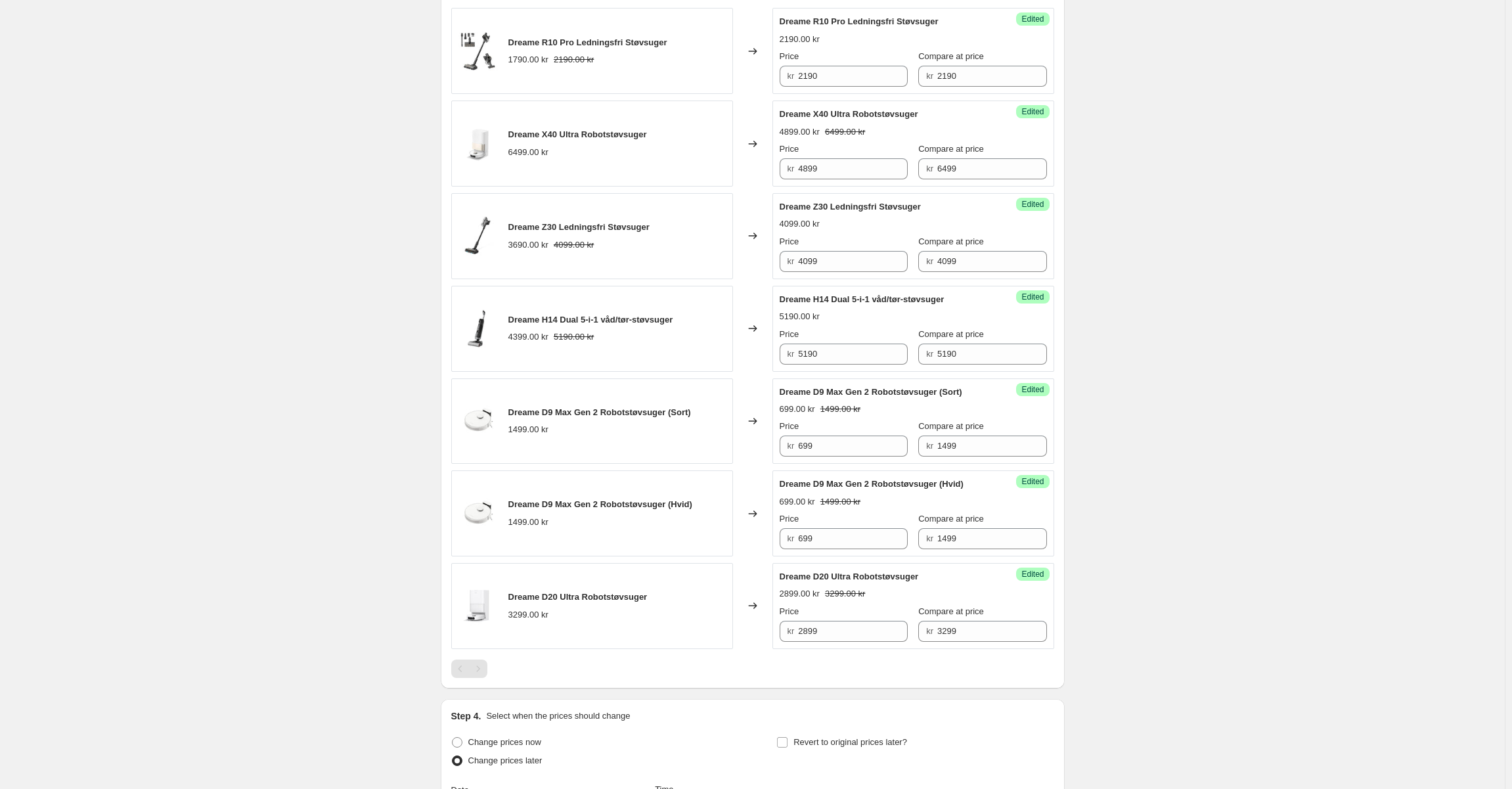
scroll to position [474, 0]
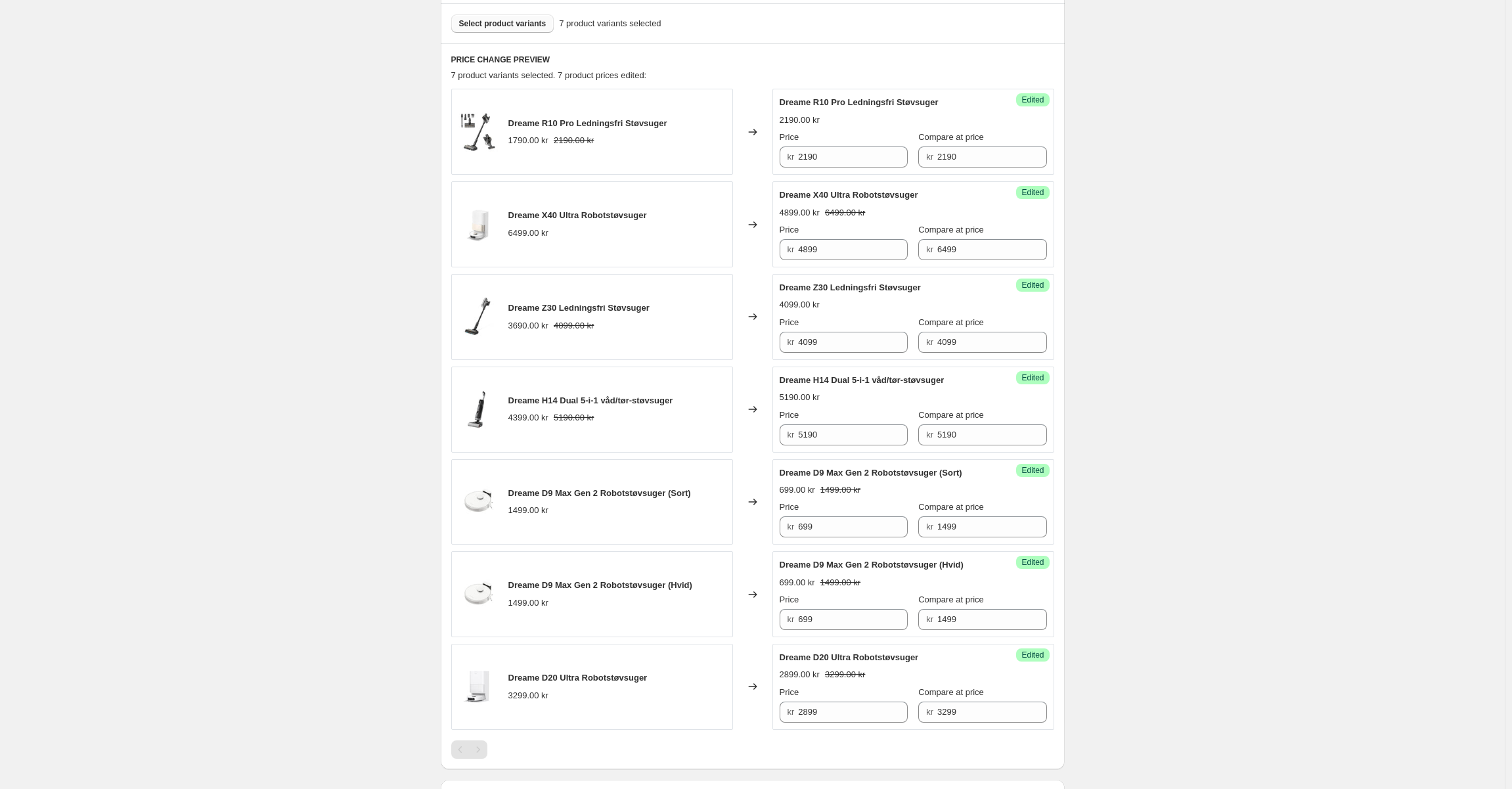
click at [1165, 303] on div "W36. This page is ready W36 Info Scheduled Copy to new job Delete job More acti…" at bounding box center [752, 362] width 1504 height 1672
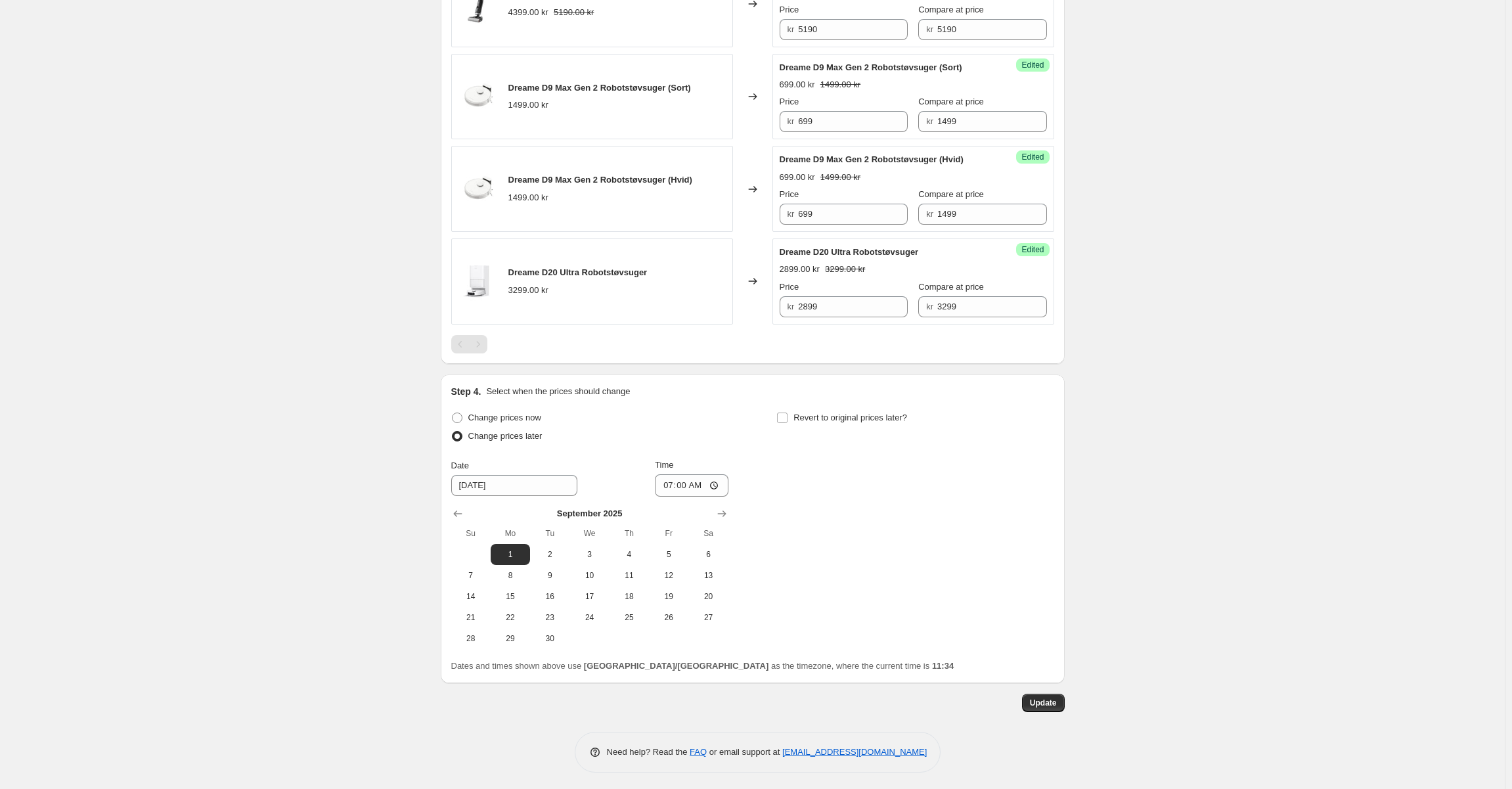
scroll to position [883, 0]
click at [1055, 692] on button "Update" at bounding box center [1044, 700] width 43 height 19
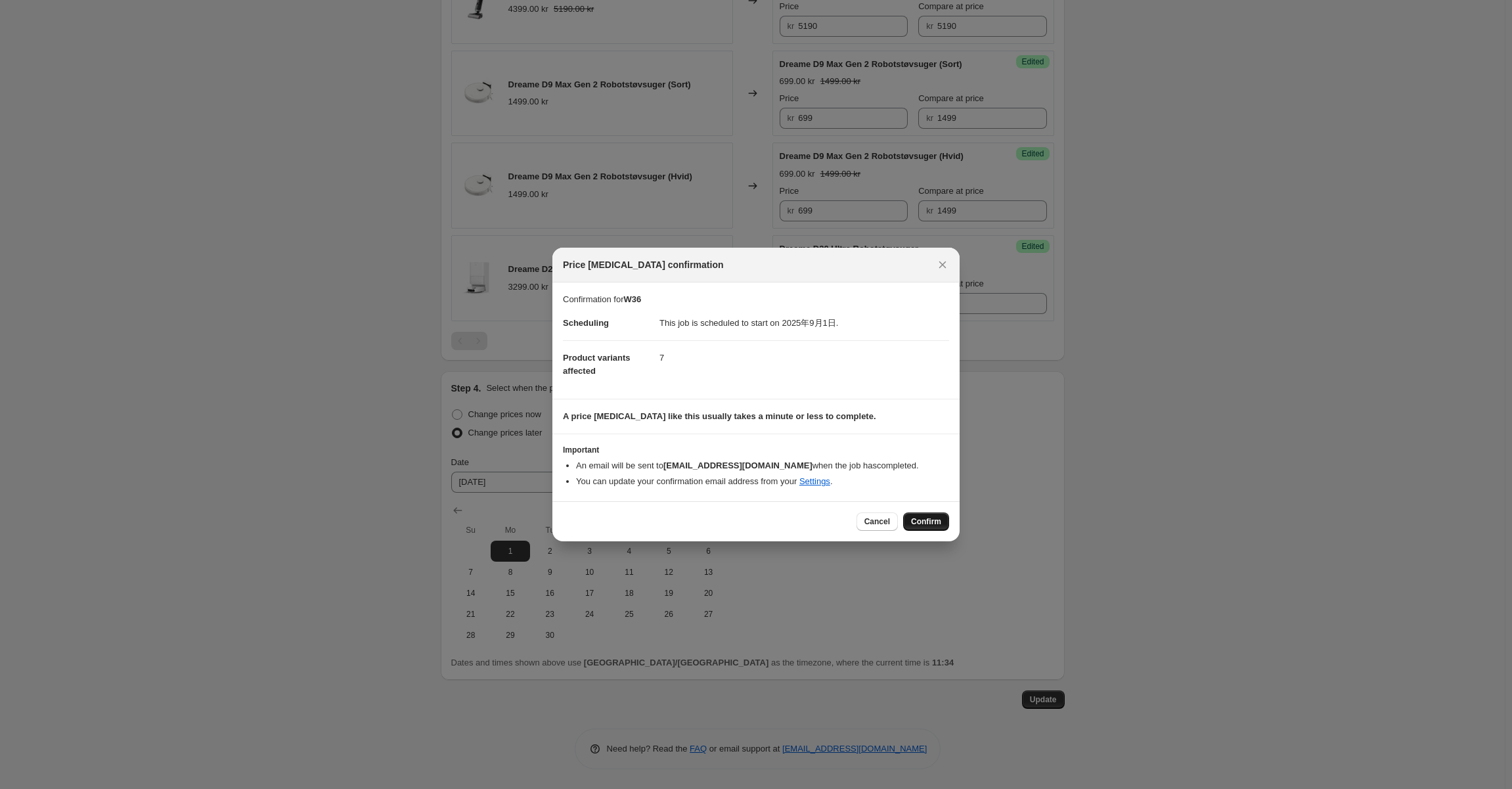
click at [940, 518] on span "Confirm" at bounding box center [926, 521] width 30 height 10
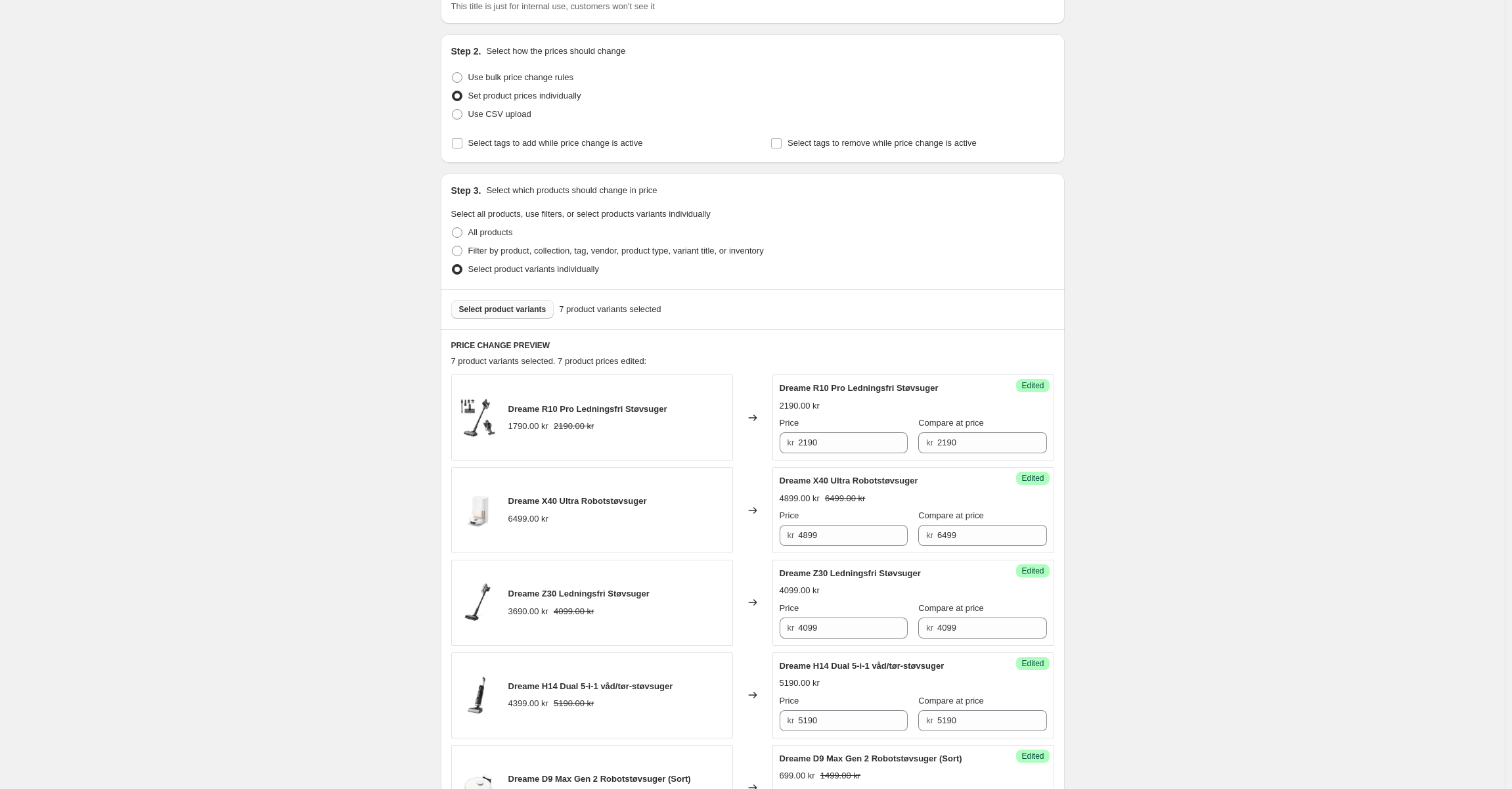
scroll to position [657, 0]
